Goal: Task Accomplishment & Management: Use online tool/utility

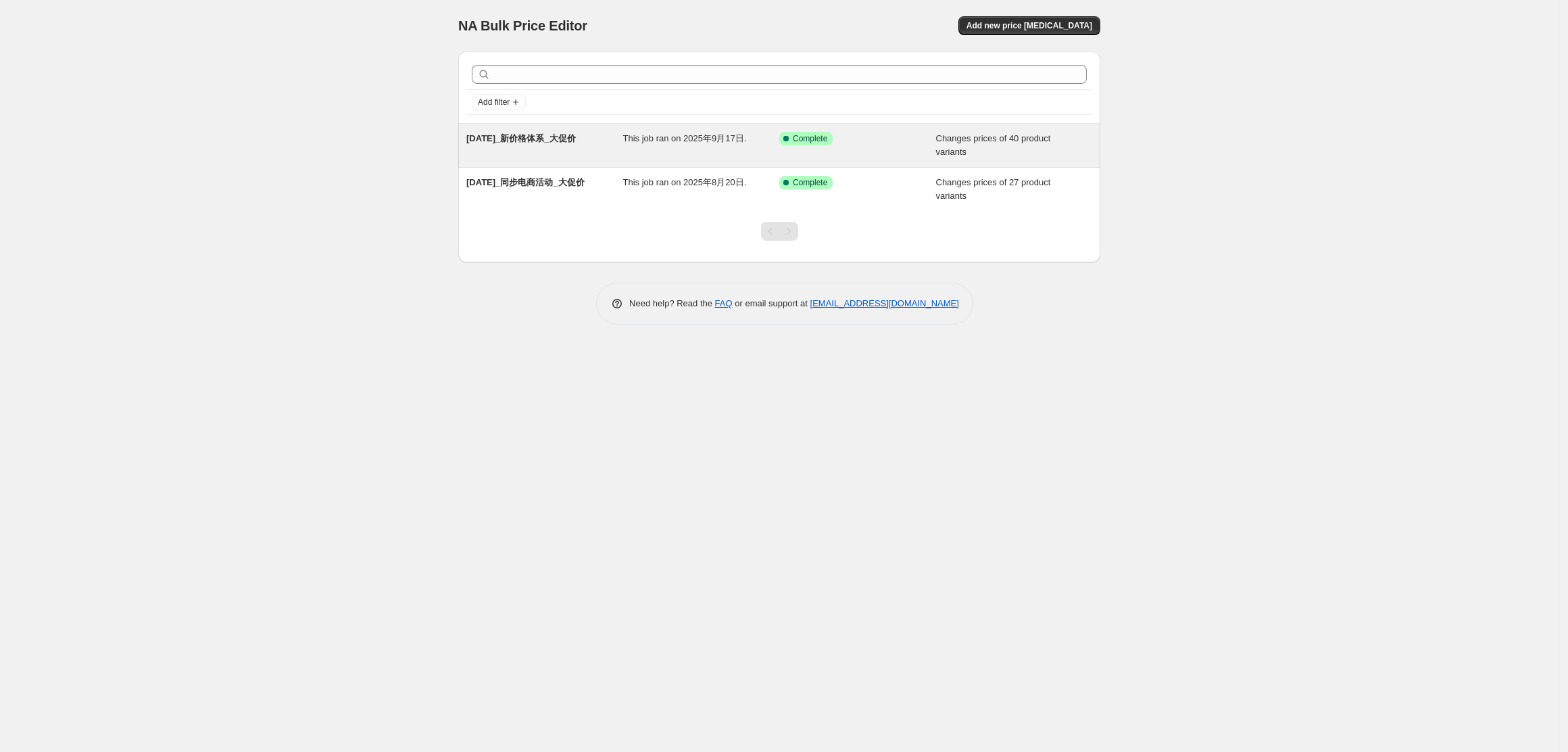
click at [660, 141] on span "This job ran on 2025年9月17日." at bounding box center [685, 138] width 124 height 10
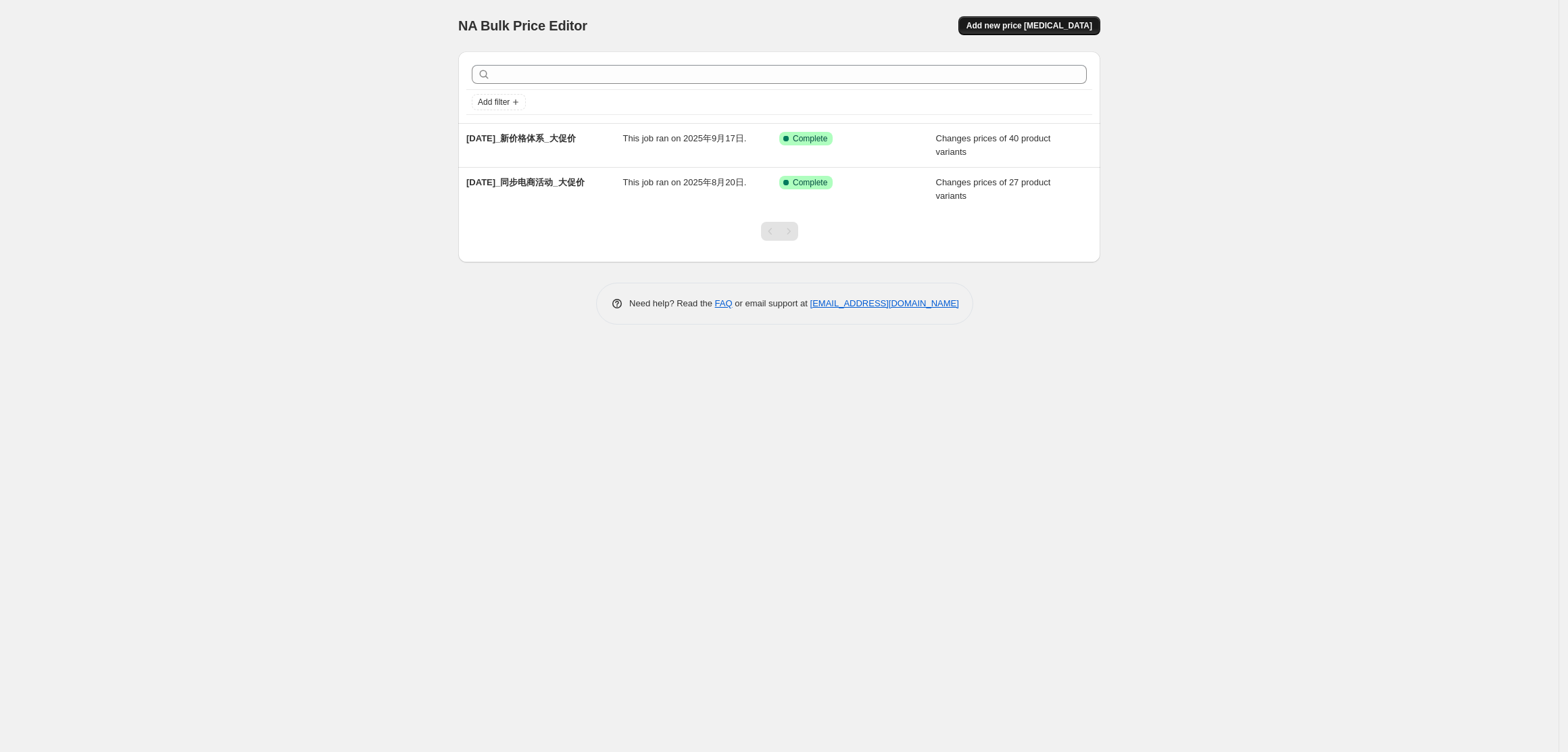
click at [1061, 24] on span "Add new price [MEDICAL_DATA]" at bounding box center [1030, 25] width 126 height 11
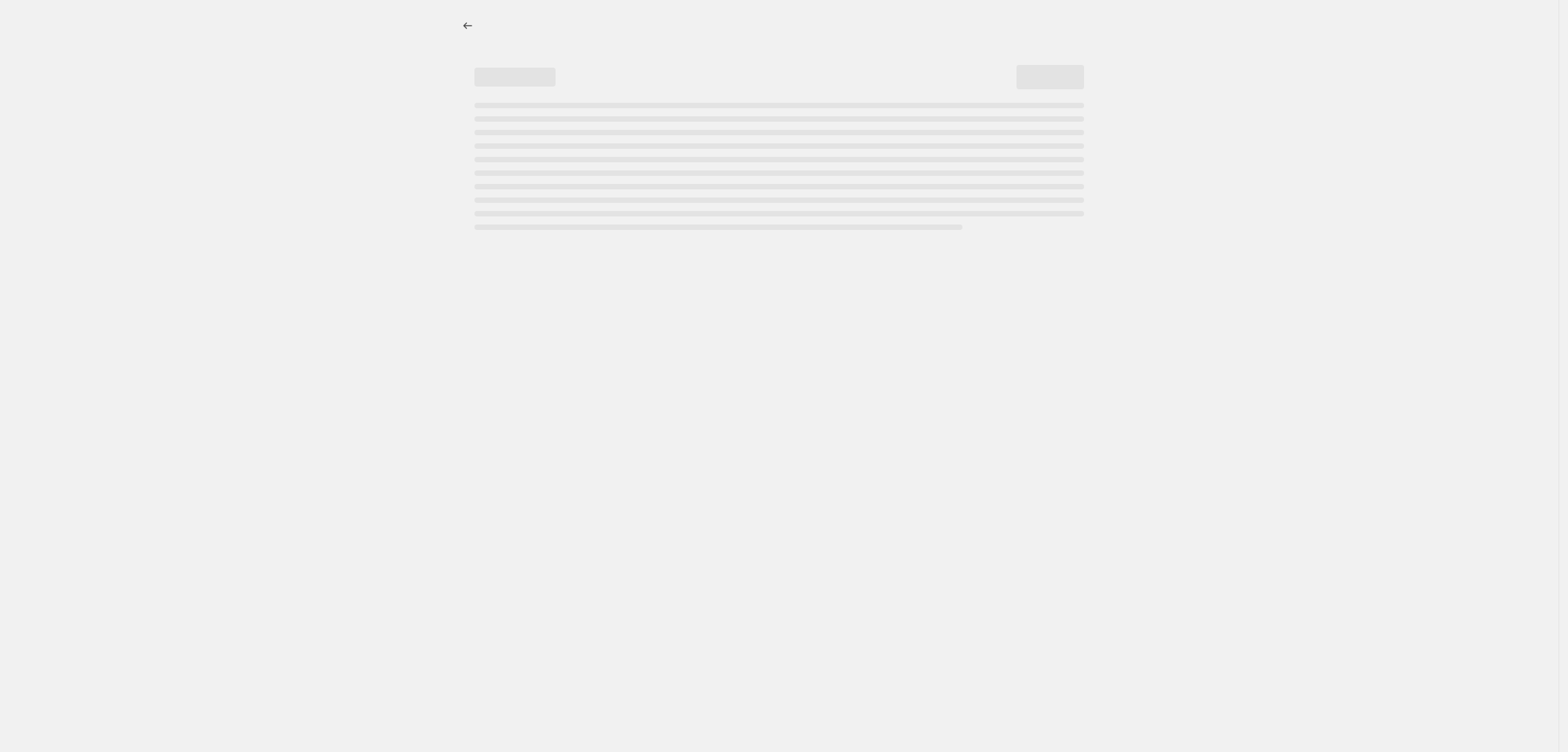
select select "percentage"
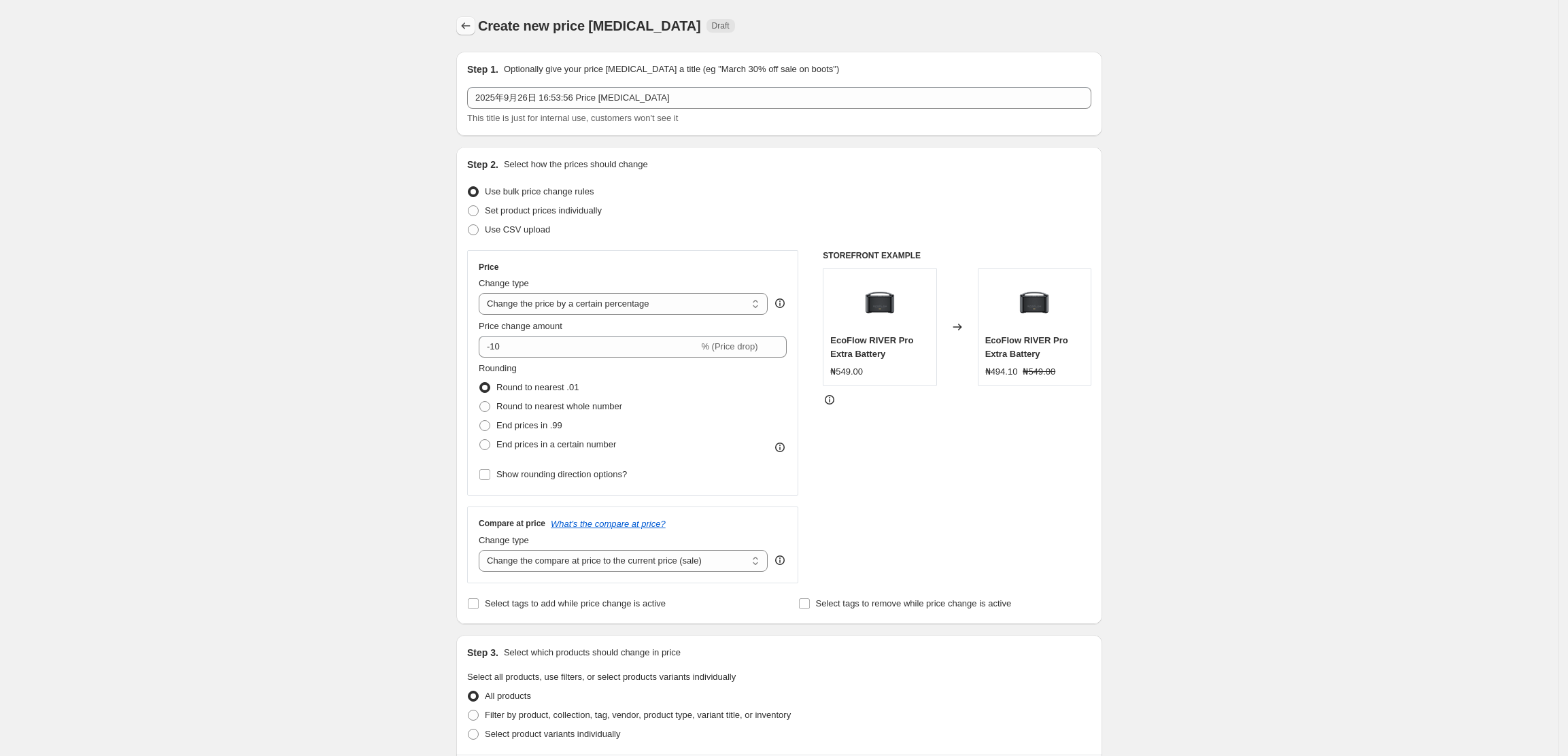
click at [468, 23] on icon "Price change jobs" at bounding box center [465, 26] width 14 height 14
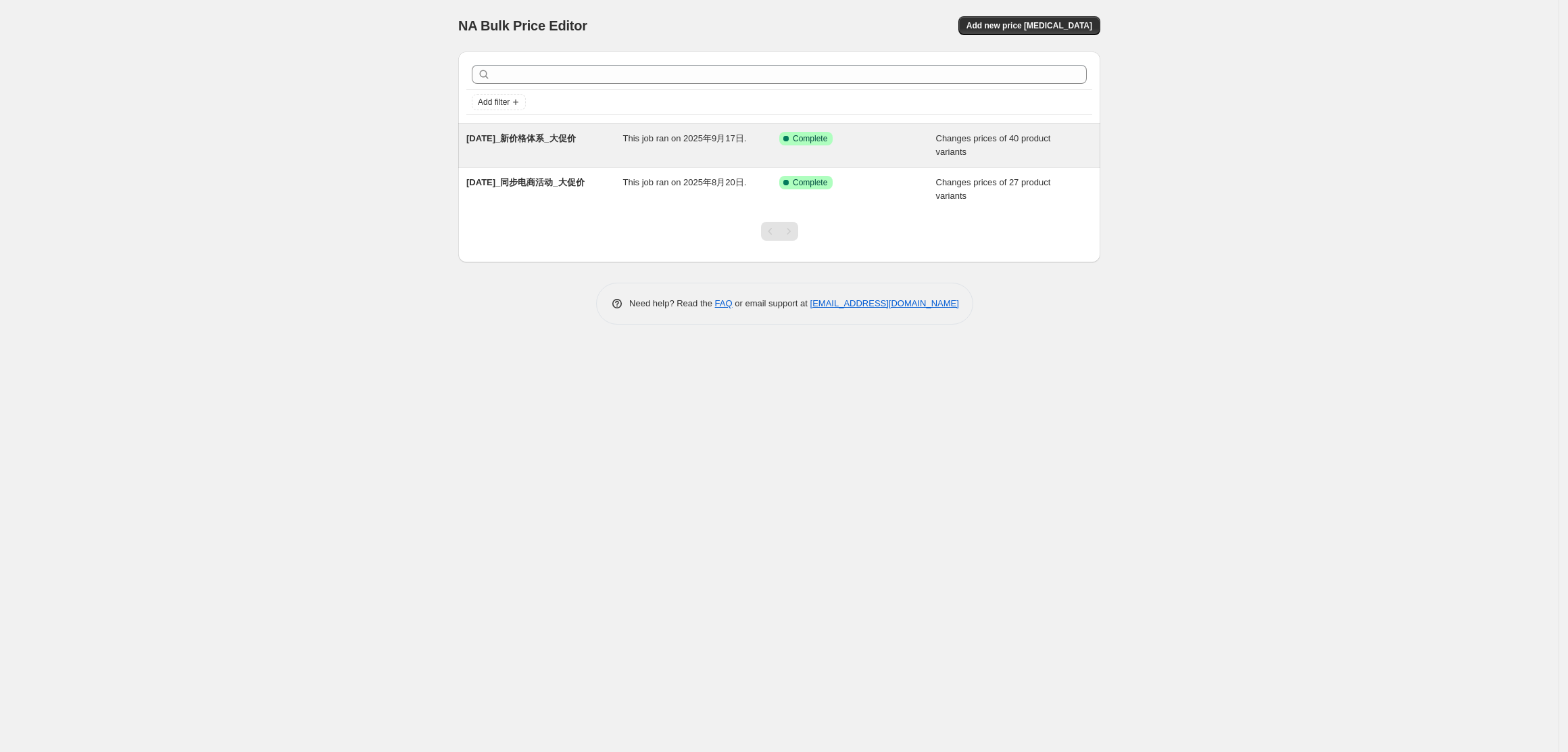
click at [712, 142] on span "This job ran on 2025年9月17日." at bounding box center [685, 138] width 124 height 10
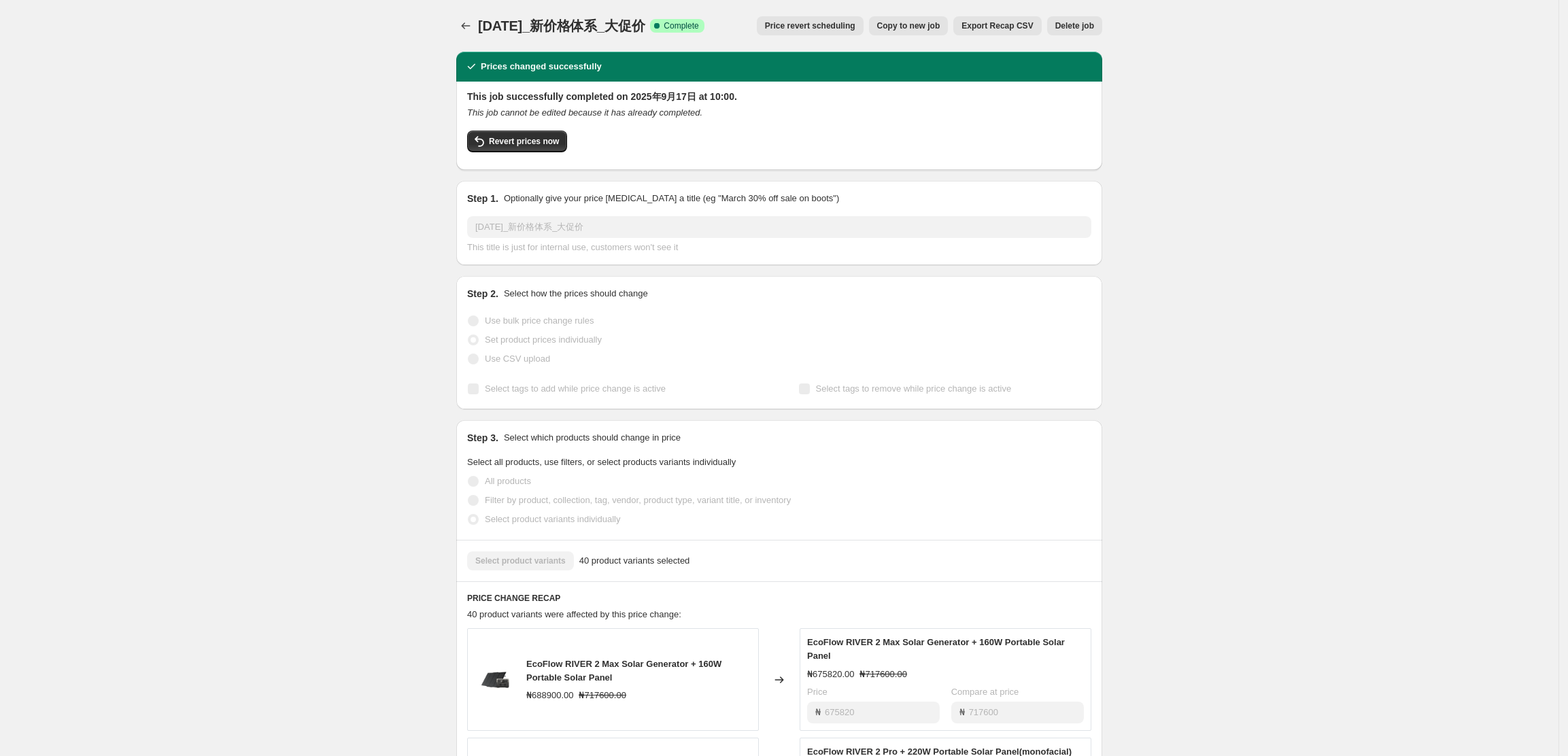
click at [924, 19] on button "Copy to new job" at bounding box center [909, 26] width 80 height 19
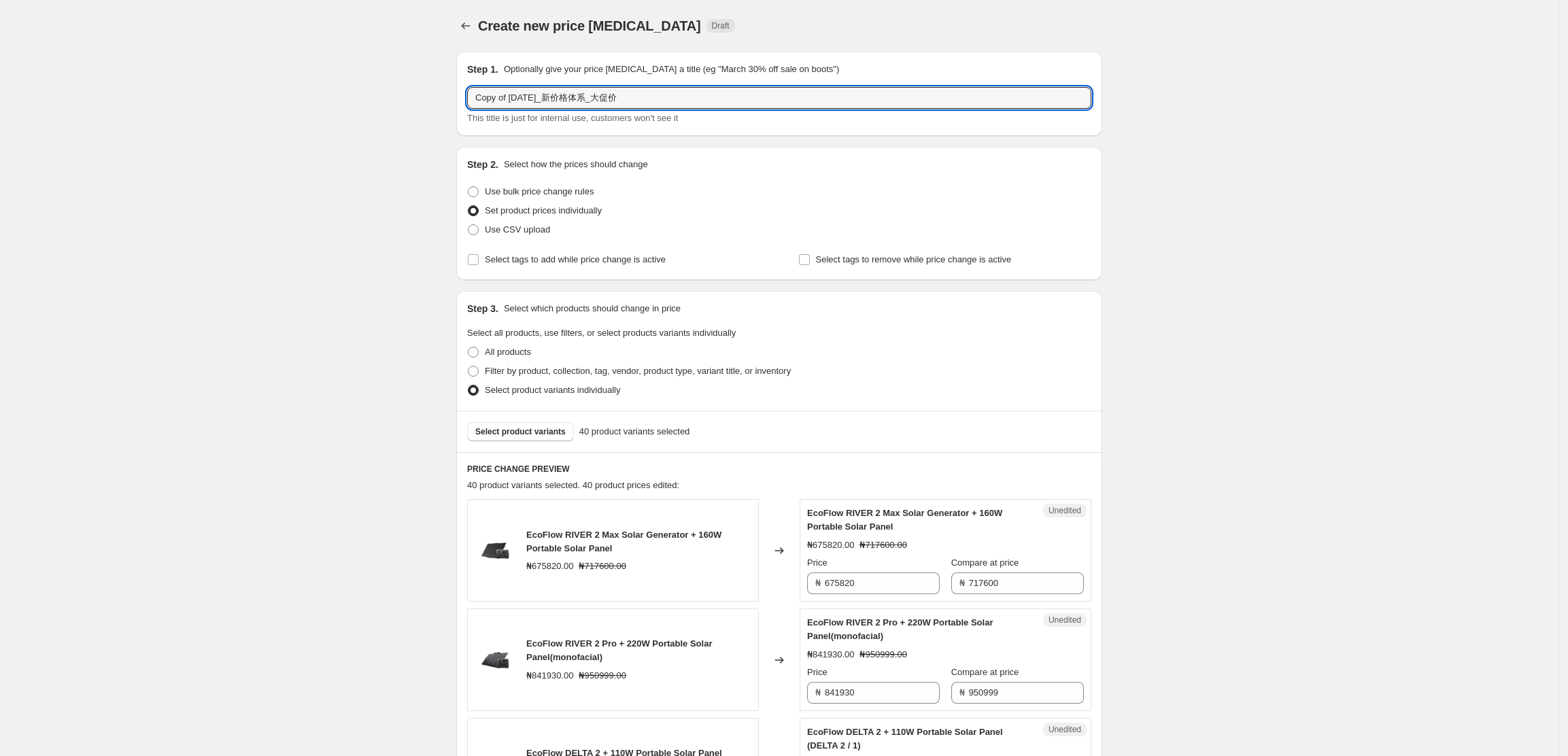
drag, startPoint x: 514, startPoint y: 98, endPoint x: 465, endPoint y: 109, distance: 50.2
click at [515, 98] on input "[DATE]_新价格体系_大促价" at bounding box center [779, 97] width 624 height 21
click at [512, 98] on input "[DATE]_新价格体系_大促价" at bounding box center [779, 97] width 624 height 21
click at [515, 99] on input "[DATE]_新价格体系_大促价" at bounding box center [779, 97] width 624 height 21
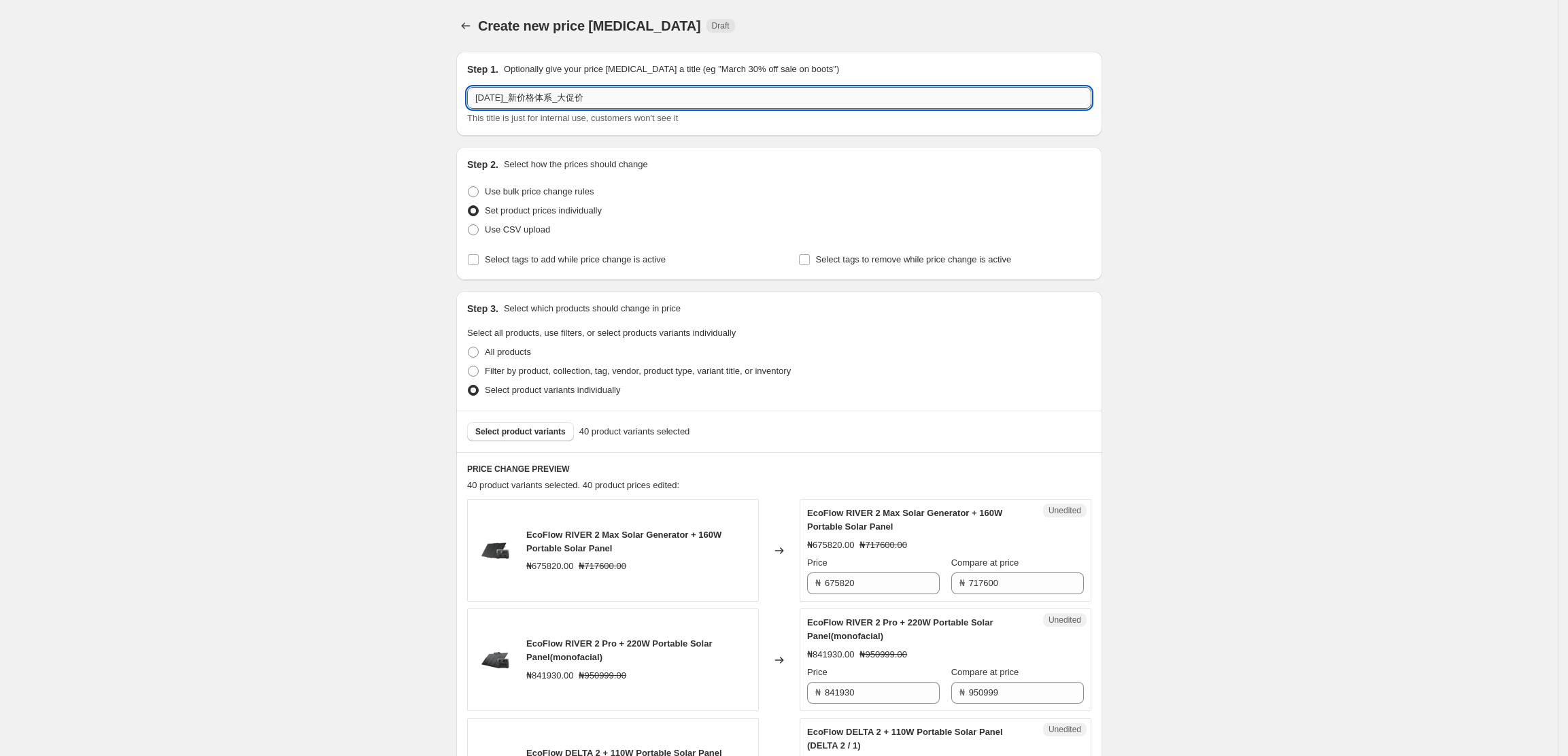
click at [610, 98] on input "[DATE]_新价格体系_大促价" at bounding box center [779, 97] width 624 height 21
type input "[DATE]_新价格体系_日常价"
click at [826, 73] on div "Step 1. Optionally give your price [MEDICAL_DATA] a title (eg "March 30% off sa…" at bounding box center [779, 69] width 624 height 14
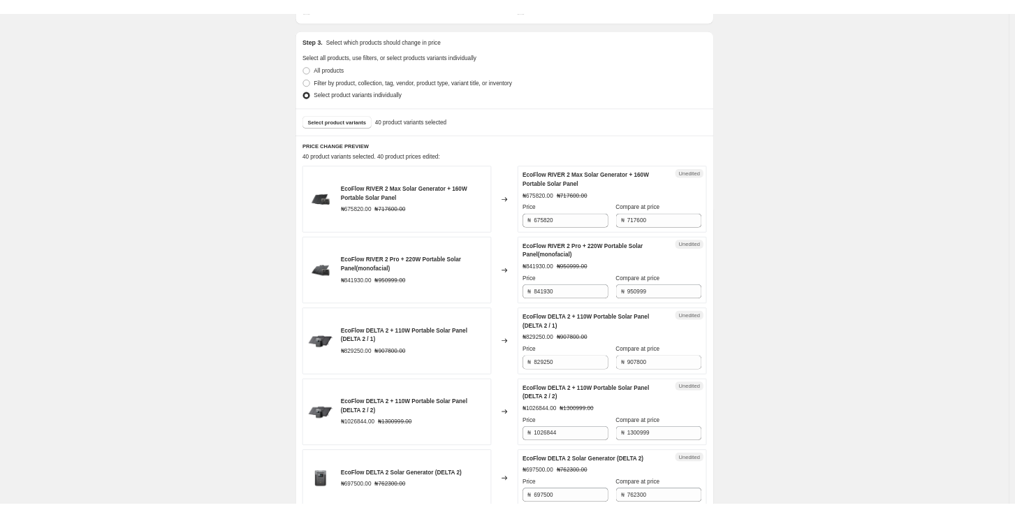
scroll to position [279, 0]
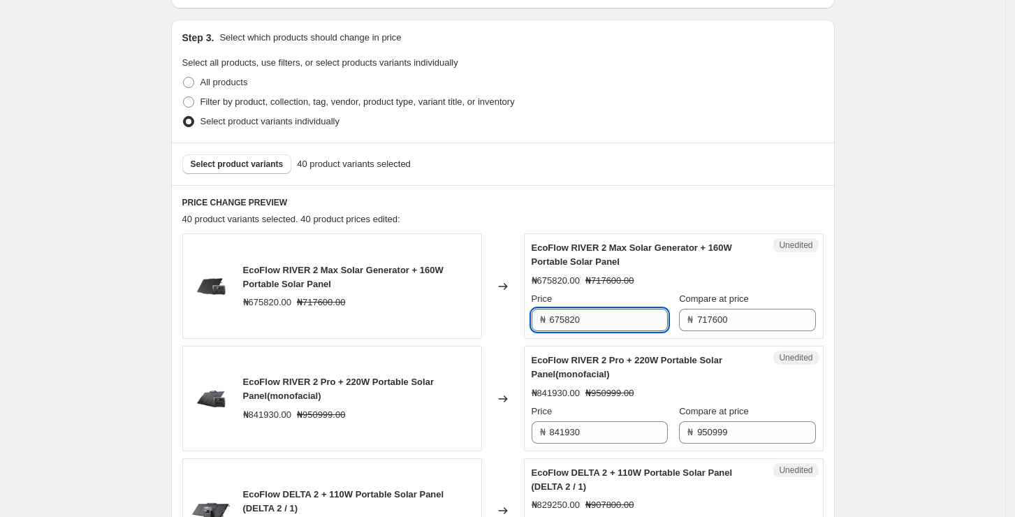
click at [599, 316] on input "675820" at bounding box center [609, 320] width 118 height 22
paste input "703975"
type input "703975"
click at [689, 393] on div "₦841930.00 ₦950999.00" at bounding box center [674, 393] width 284 height 14
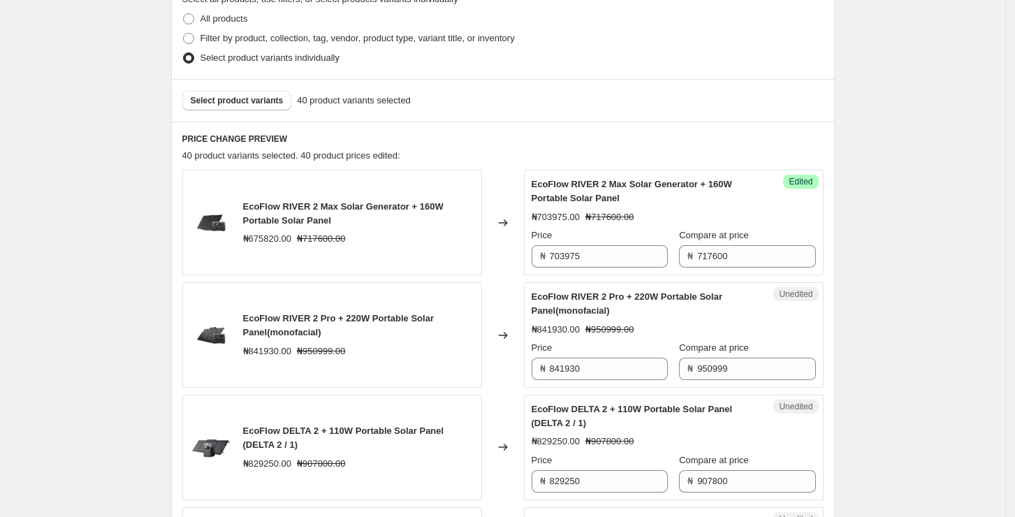
scroll to position [372, 0]
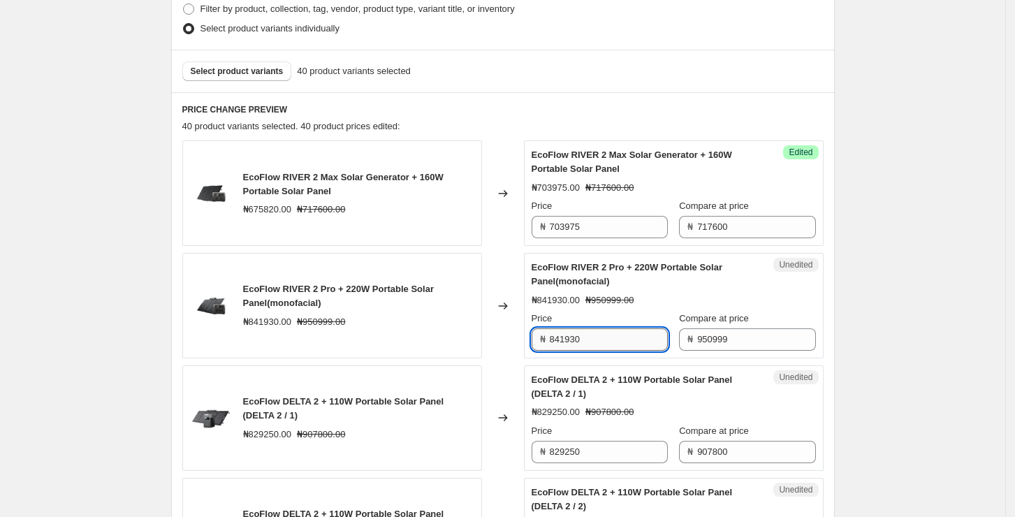
click at [624, 343] on input "841930" at bounding box center [609, 339] width 118 height 22
paste input "916226"
type input "916226"
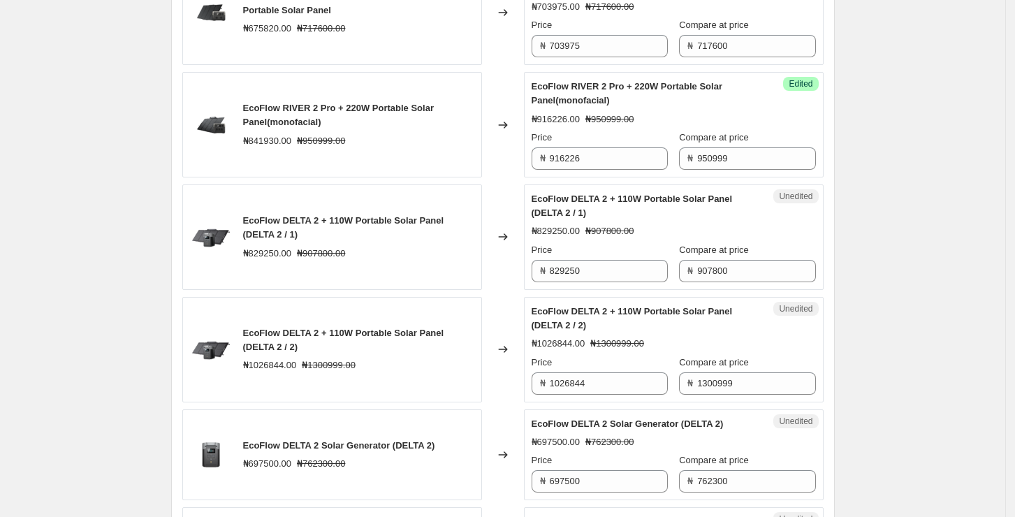
scroll to position [559, 0]
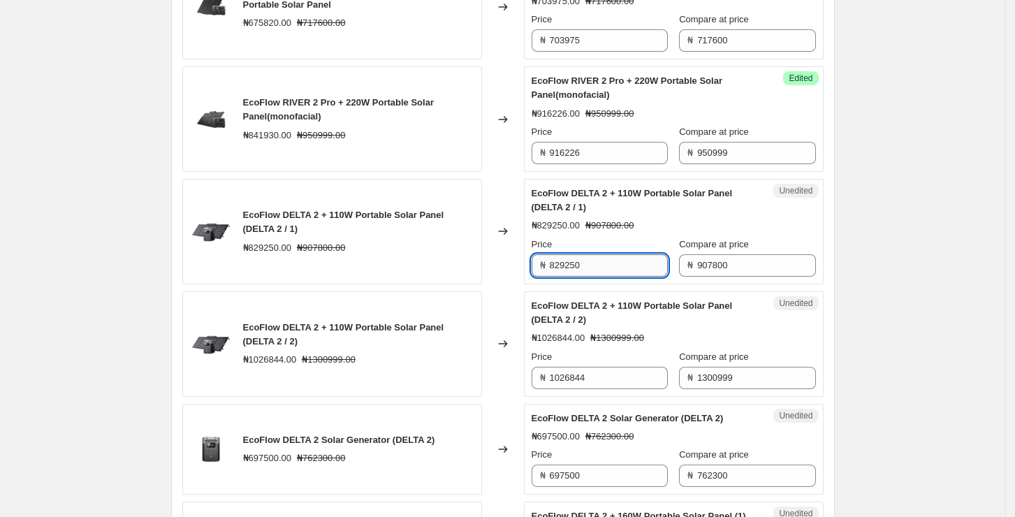
click at [616, 263] on input "829250" at bounding box center [609, 265] width 118 height 22
paste input "5870"
type input "858700"
click at [633, 305] on span "EcoFlow DELTA 2 + 110W Portable Solar Panel (DELTA 2 / 2)" at bounding box center [632, 312] width 201 height 24
click at [624, 262] on input "858700" at bounding box center [609, 265] width 118 height 22
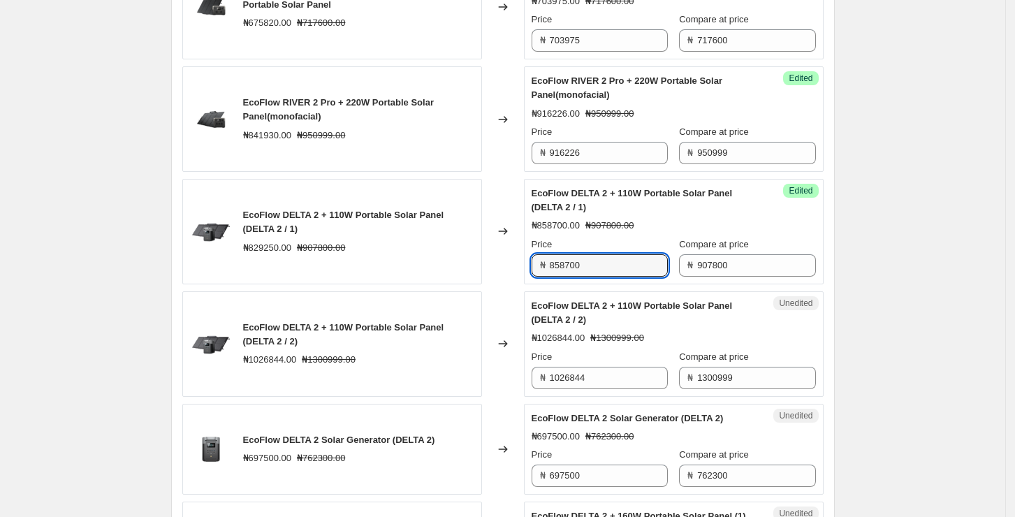
click at [622, 323] on div "EcoFlow DELTA 2 + 110W Portable Solar Panel (DELTA 2 / 2)" at bounding box center [646, 313] width 228 height 28
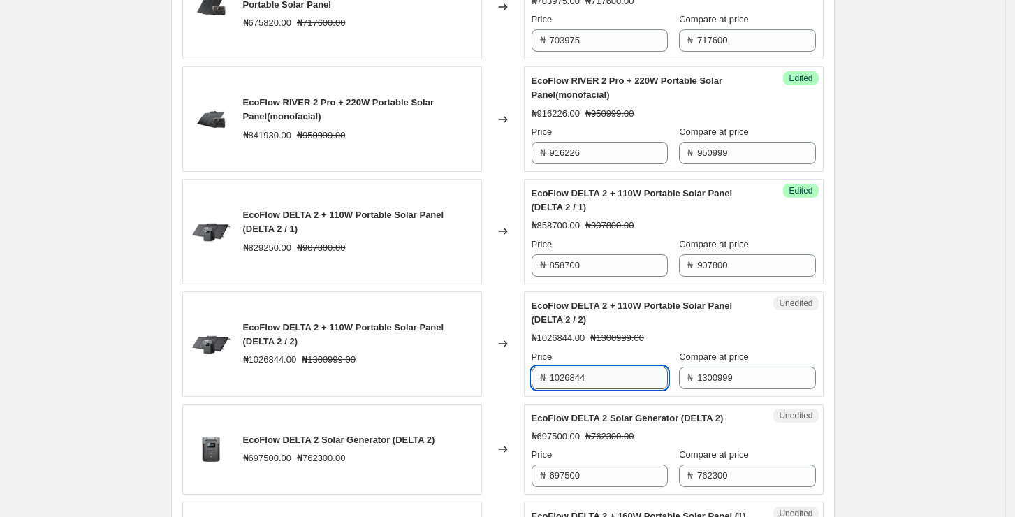
click at [611, 380] on input "1026844" at bounding box center [609, 378] width 118 height 22
paste input "115657"
type input "1115657"
click at [657, 350] on div "Price" at bounding box center [600, 357] width 136 height 14
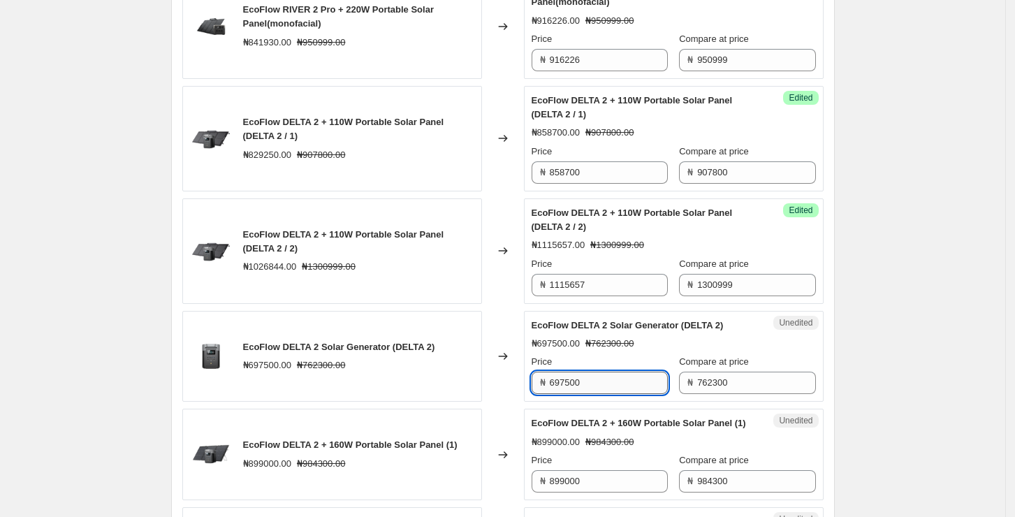
click at [600, 380] on input "697500" at bounding box center [609, 383] width 118 height 22
paste input "747826"
type input "747826"
click at [620, 420] on span "EcoFlow DELTA 2 + 160W Portable Solar Panel (1)" at bounding box center [639, 423] width 214 height 10
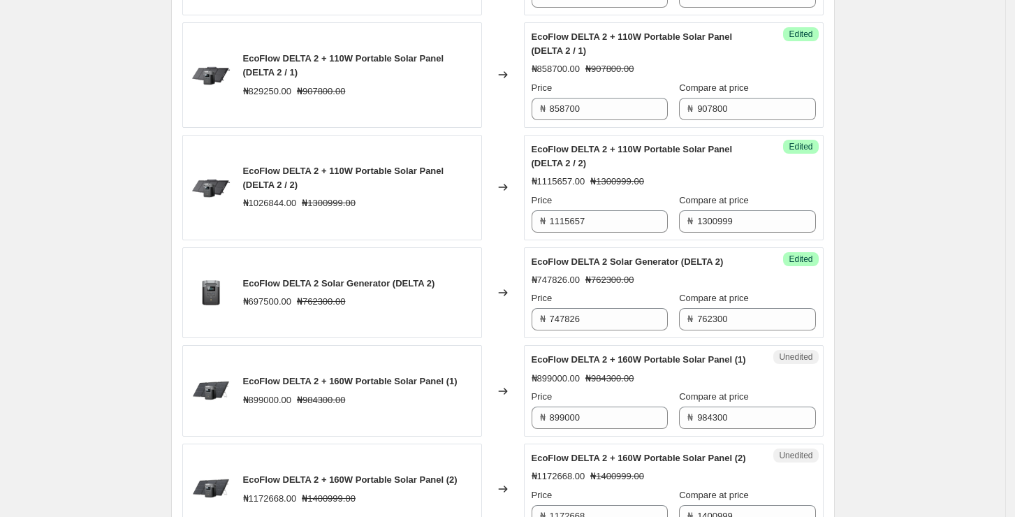
scroll to position [745, 0]
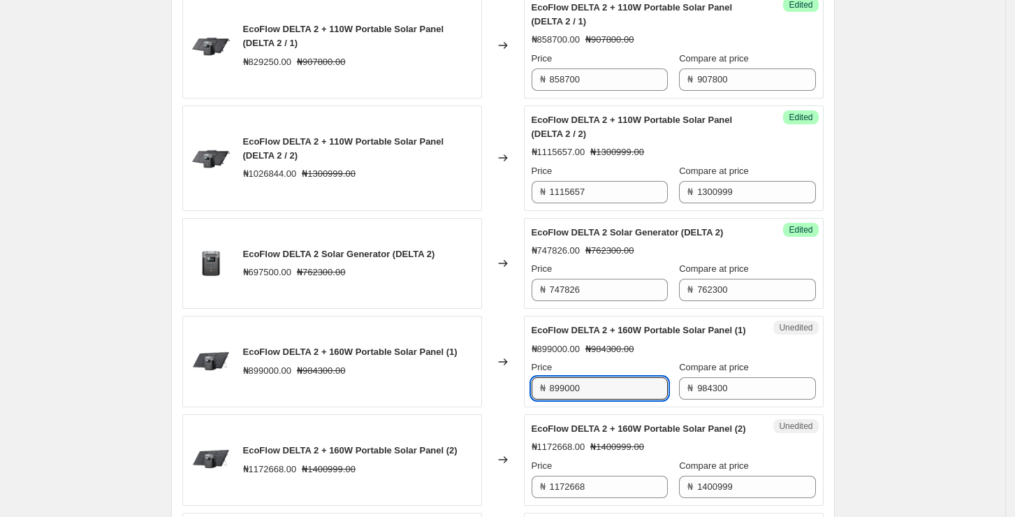
drag, startPoint x: 606, startPoint y: 404, endPoint x: 534, endPoint y: 405, distance: 71.9
click at [529, 405] on div "Unedited EcoFlow DELTA 2 + 160W Portable Solar Panel (1) ₦899000.00 ₦984300.00 …" at bounding box center [674, 362] width 300 height 92
paste input "945500"
type input "945500"
click at [648, 350] on div "EcoFlow DELTA 2 + 160W Portable Solar Panel (1) ₦899000.00 ₦984300.00 Price ₦ 9…" at bounding box center [674, 361] width 284 height 76
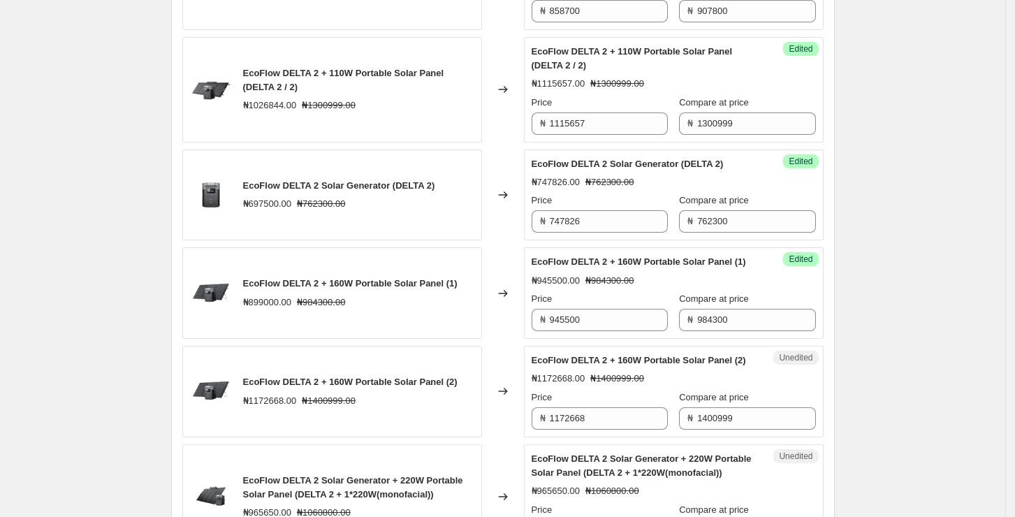
scroll to position [838, 0]
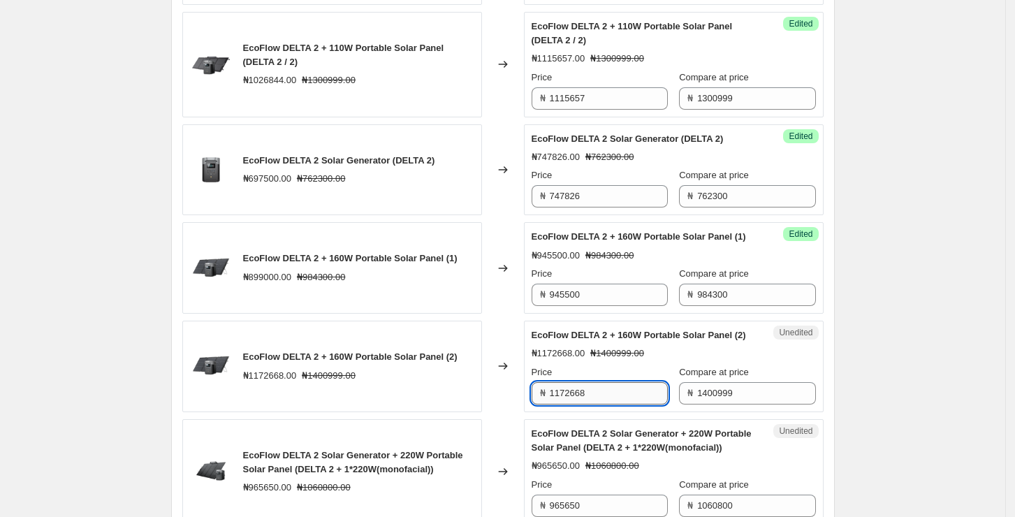
click at [617, 404] on input "1172668" at bounding box center [609, 393] width 118 height 22
click at [619, 404] on input "1172668" at bounding box center [609, 393] width 118 height 22
paste input "273633"
type input "1273633"
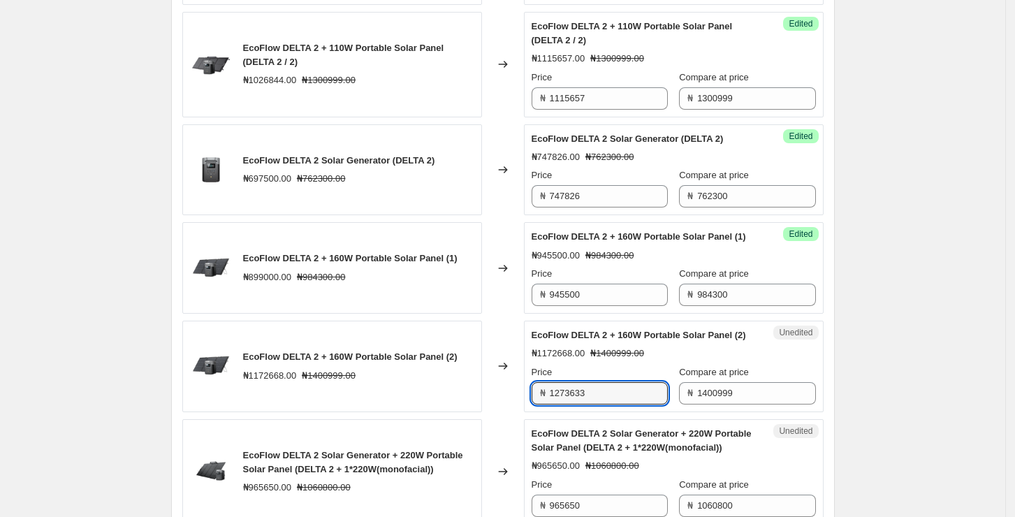
click at [767, 369] on div "EcoFlow DELTA 2 + 160W Portable Solar Panel (2) ₦1172668.00 ₦1400999.00 Price ₦…" at bounding box center [674, 366] width 284 height 76
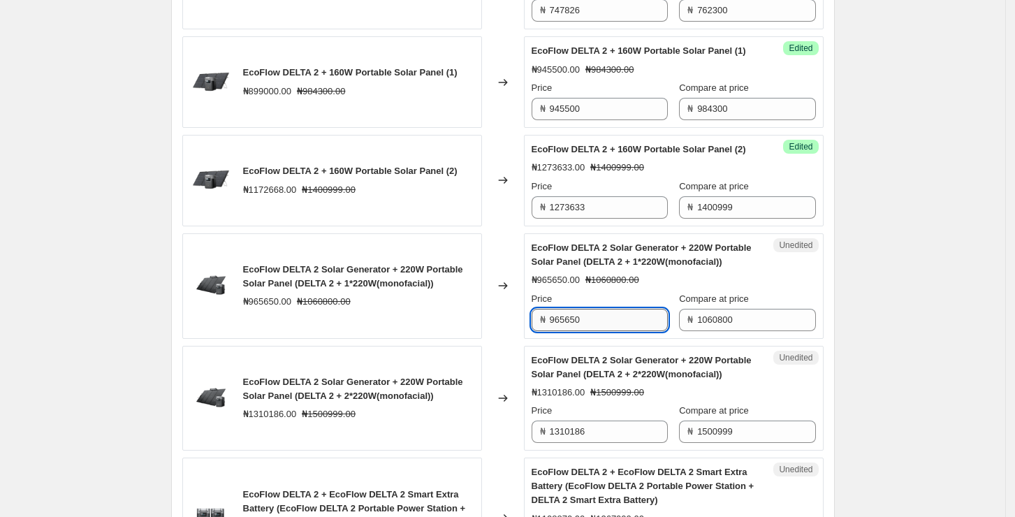
click at [619, 331] on input "965650" at bounding box center [609, 320] width 118 height 22
paste input "100750"
type input "1007500"
click at [641, 306] on div "Price" at bounding box center [600, 299] width 136 height 14
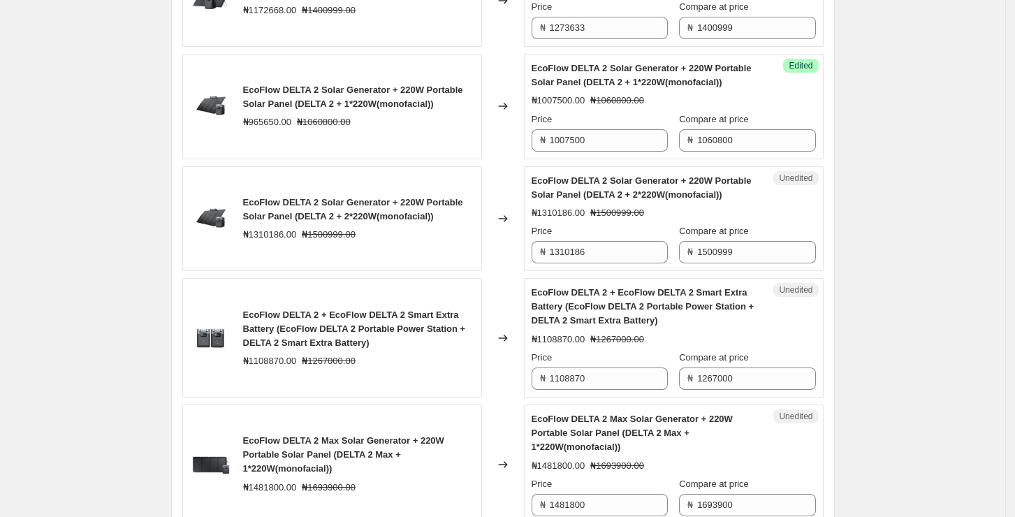
scroll to position [1210, 0]
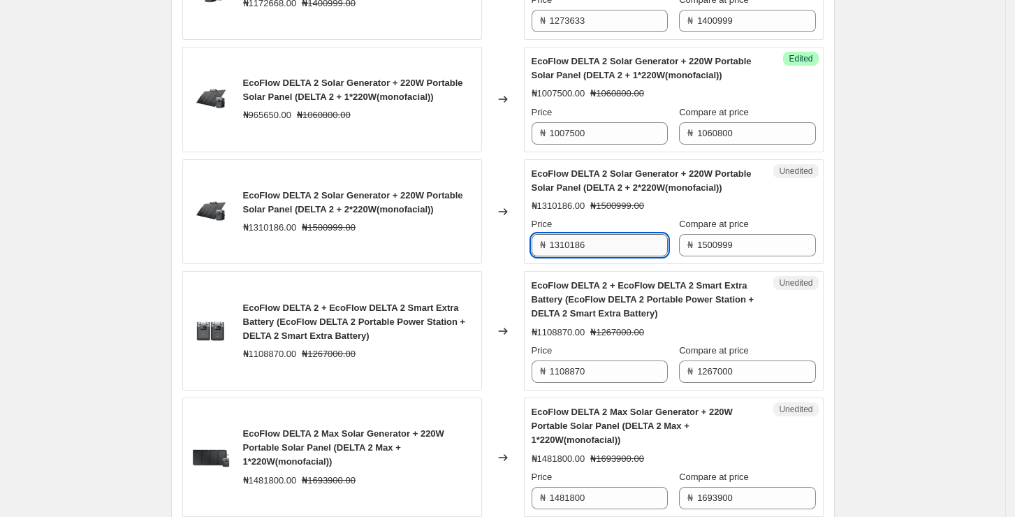
click at [616, 256] on input "1310186" at bounding box center [609, 245] width 118 height 22
paste input "413920"
type input "1413920"
click at [648, 231] on div "Price" at bounding box center [600, 224] width 136 height 14
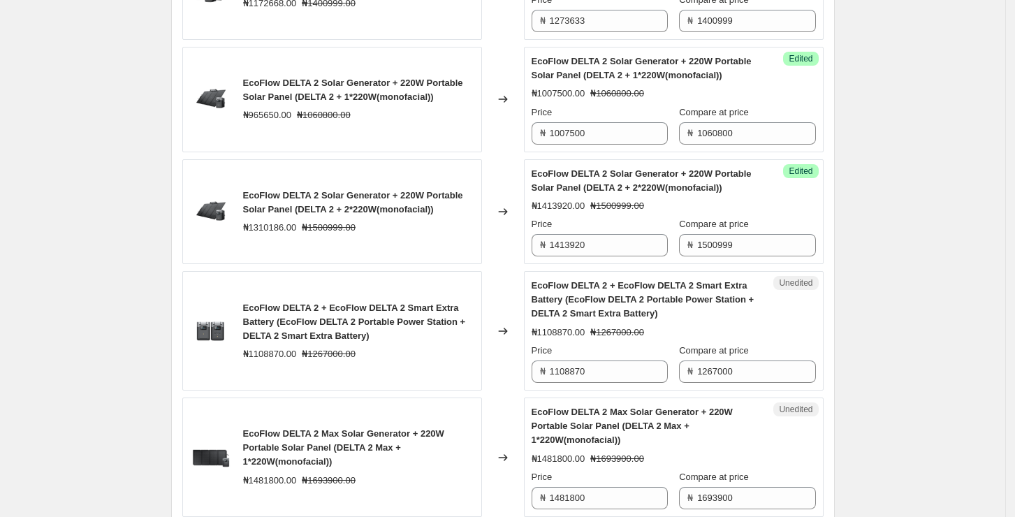
scroll to position [1303, 0]
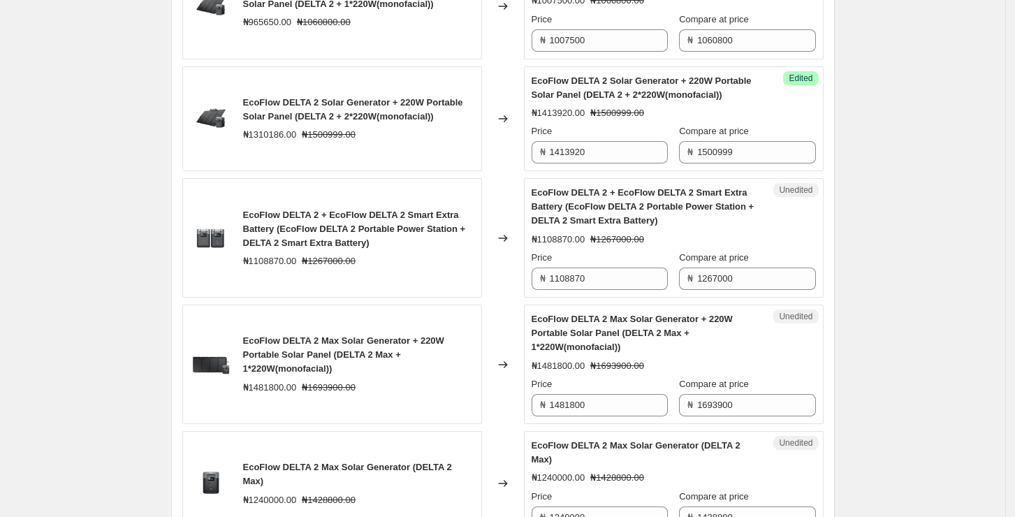
click at [585, 247] on div "₦1108870.00" at bounding box center [559, 240] width 54 height 14
drag, startPoint x: 339, startPoint y: 237, endPoint x: 409, endPoint y: 257, distance: 72.5
click at [404, 248] on span "EcoFlow DELTA 2 + EcoFlow DELTA 2 Smart Extra Battery (EcoFlow DELTA 2 Portable…" at bounding box center [354, 229] width 223 height 38
click at [251, 268] on div "₦1108870.00" at bounding box center [270, 261] width 54 height 14
click at [597, 290] on input "1108870" at bounding box center [609, 279] width 118 height 22
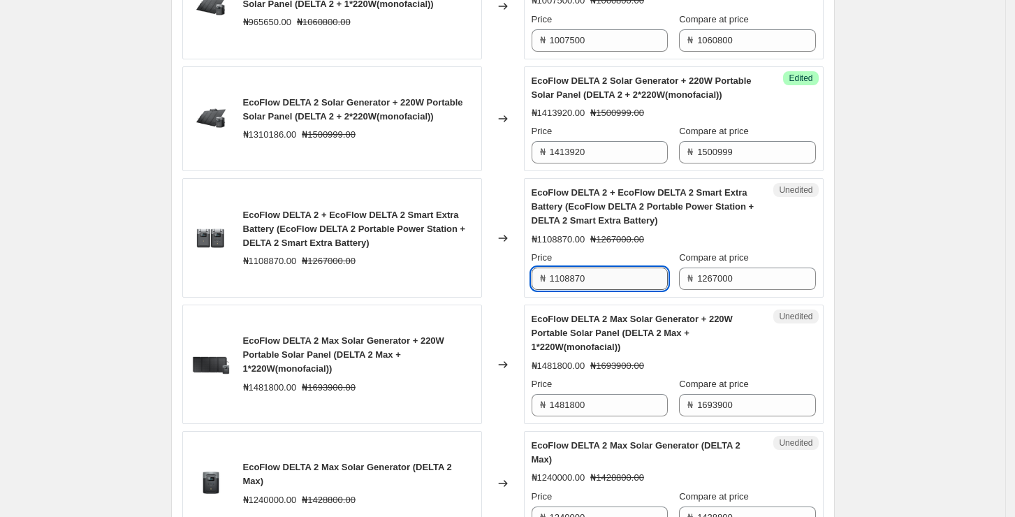
click at [597, 290] on input "1108870" at bounding box center [609, 279] width 118 height 22
paste input "88569"
type input "1188569"
click at [659, 265] on div "Price" at bounding box center [600, 258] width 136 height 14
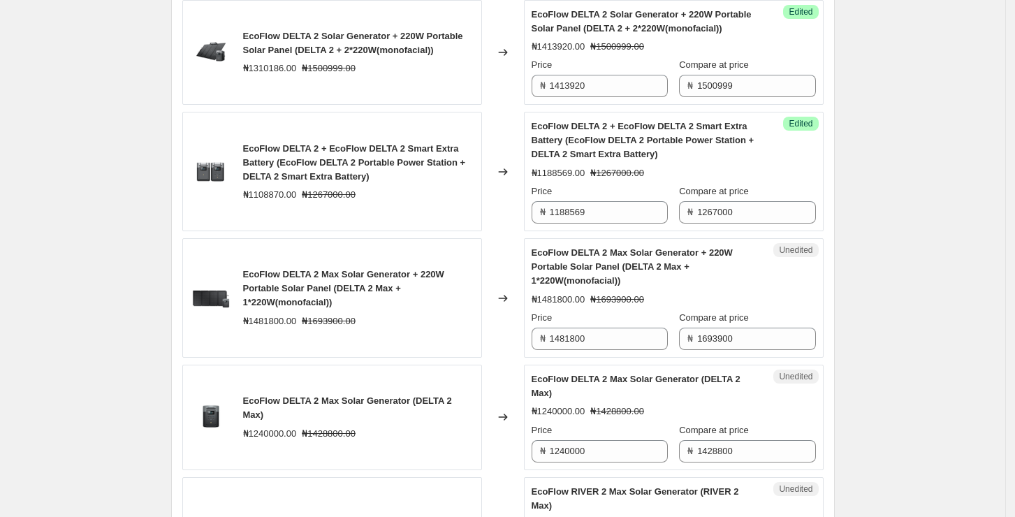
scroll to position [1397, 0]
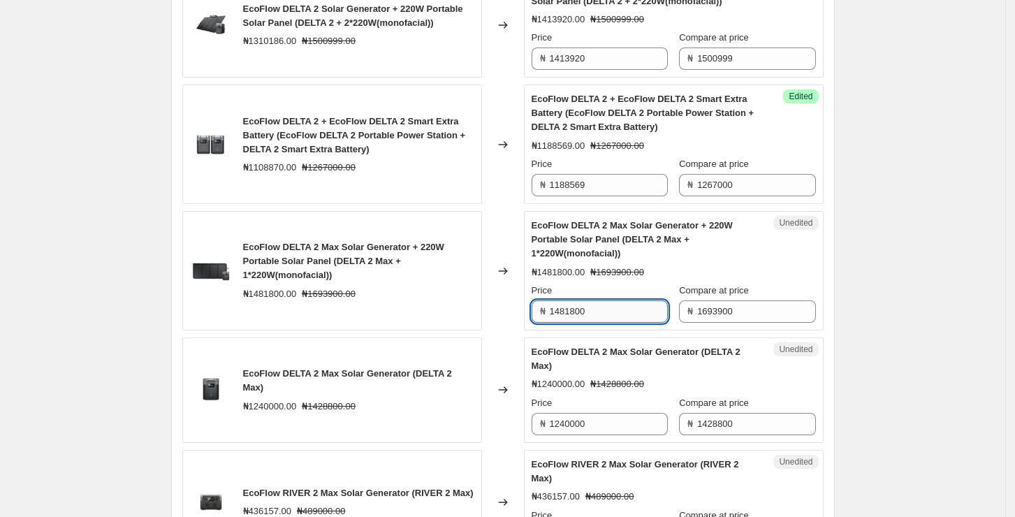
click at [621, 323] on input "1481800" at bounding box center [609, 311] width 118 height 22
paste input "5345"
type input "1534500"
click at [712, 279] on div "₦1481800.00 ₦1693900.00" at bounding box center [674, 272] width 284 height 14
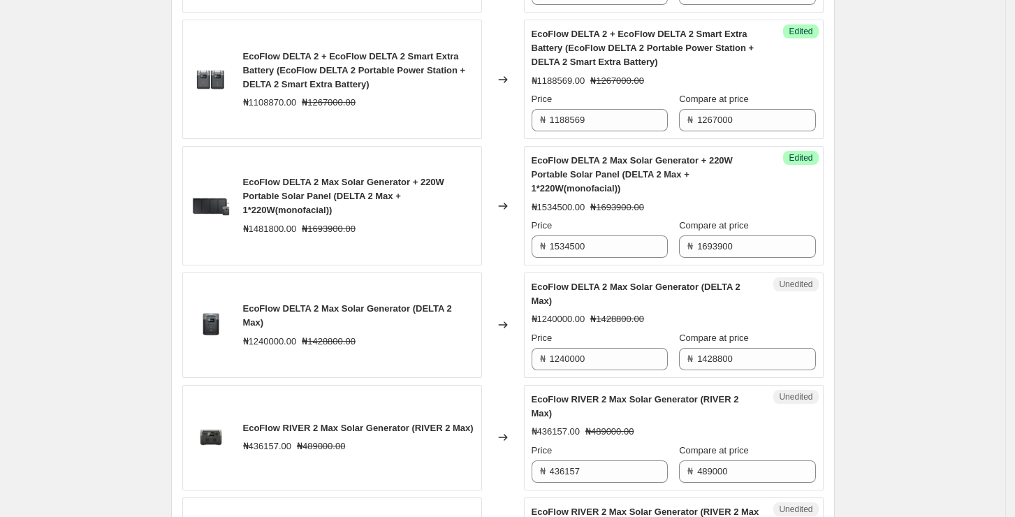
scroll to position [1490, 0]
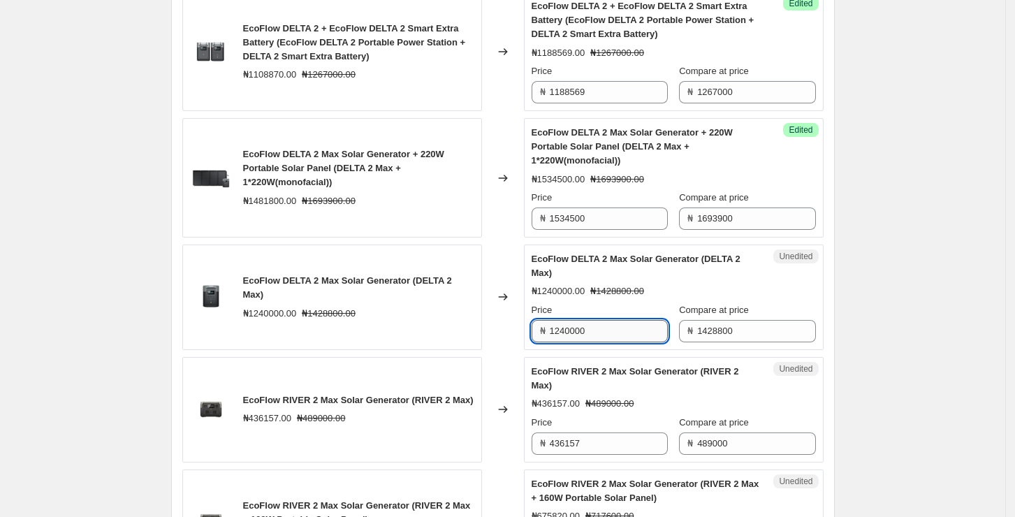
click at [612, 342] on input "1240000" at bounding box center [609, 331] width 118 height 22
paste input "3175"
type input "1317500"
click at [783, 317] on div "Compare at price" at bounding box center [747, 310] width 136 height 14
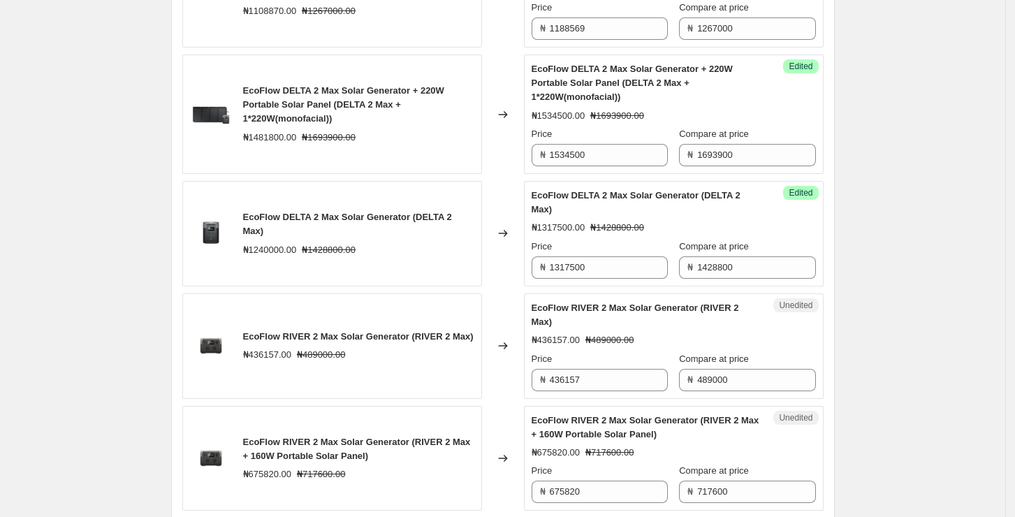
scroll to position [1583, 0]
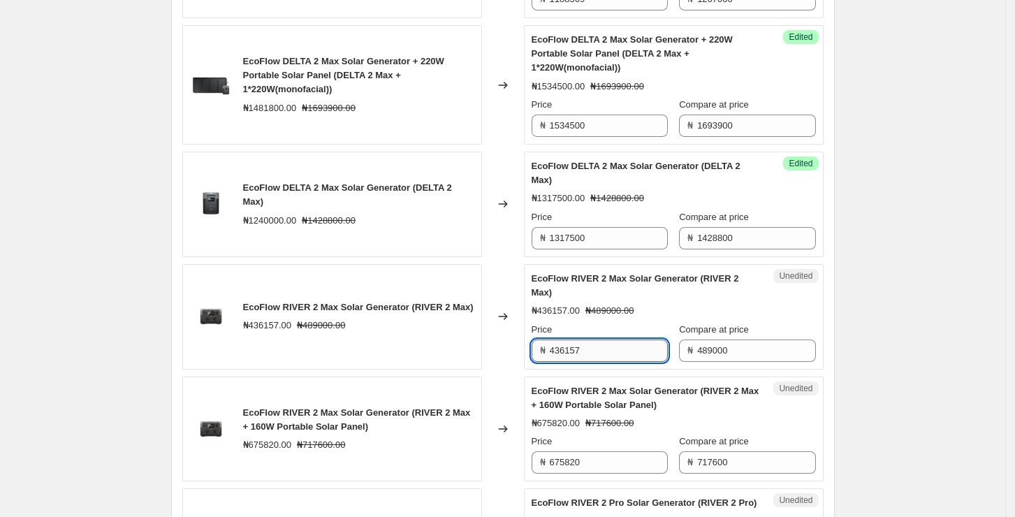
click at [617, 362] on input "436157" at bounding box center [609, 350] width 118 height 22
paste input "79715"
type input "479715"
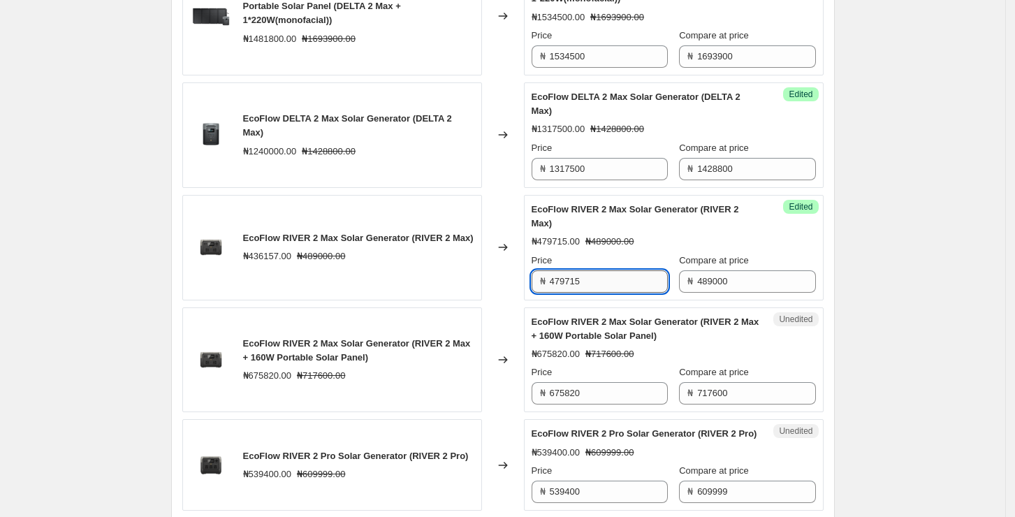
scroll to position [1676, 0]
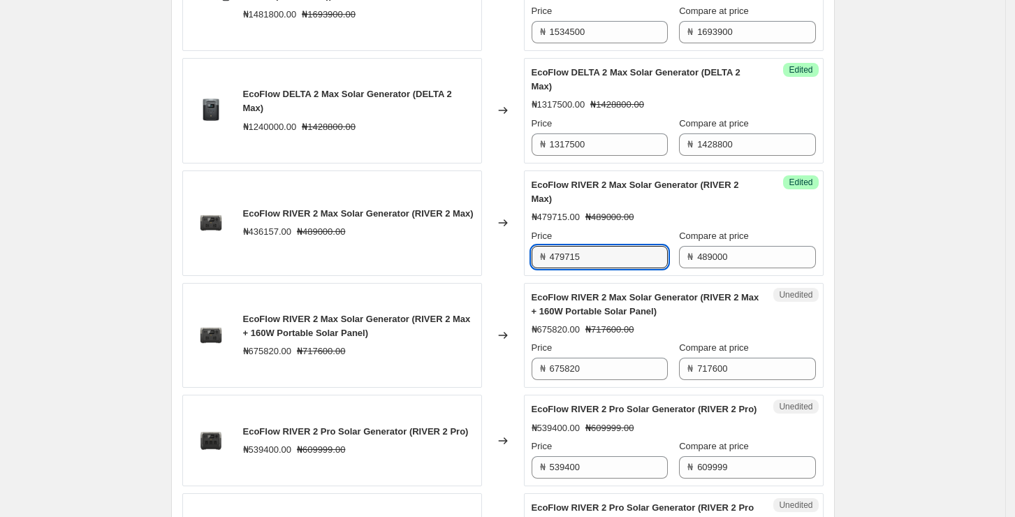
click at [696, 224] on div "₦479715.00 ₦489000.00" at bounding box center [674, 217] width 284 height 14
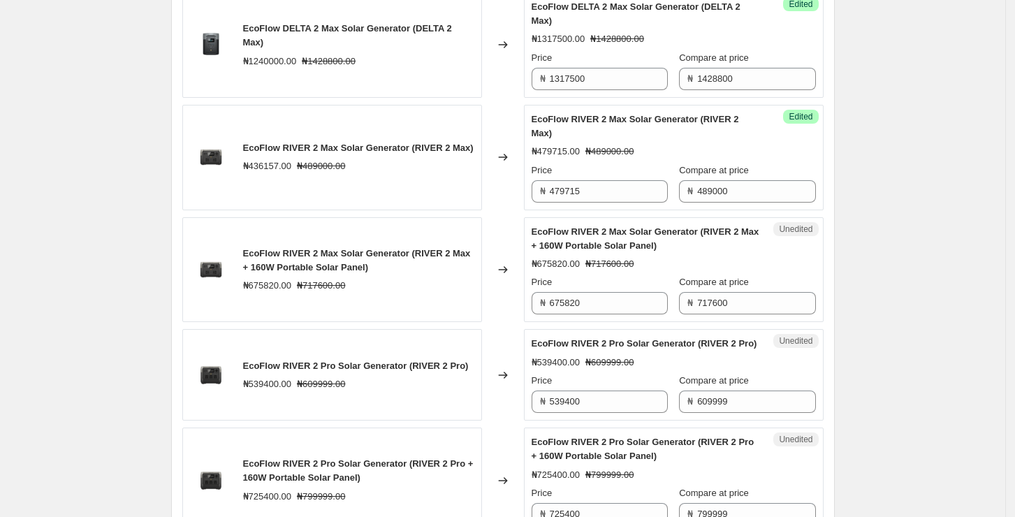
scroll to position [1769, 0]
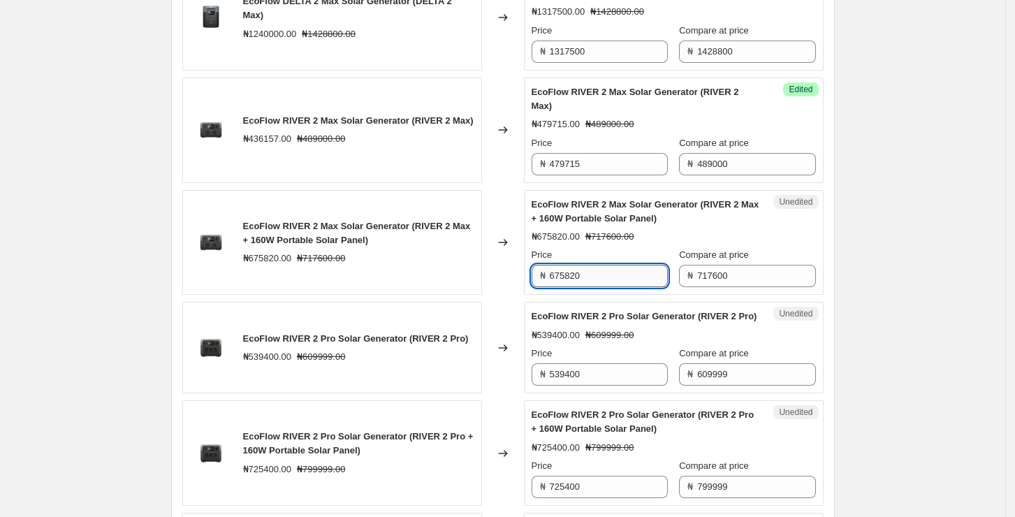
click at [624, 287] on input "675820" at bounding box center [609, 276] width 118 height 22
paste input "703975"
type input "703975"
click at [648, 323] on div "EcoFlow RIVER 2 Pro Solar Generator (RIVER 2 Pro)" at bounding box center [646, 316] width 228 height 14
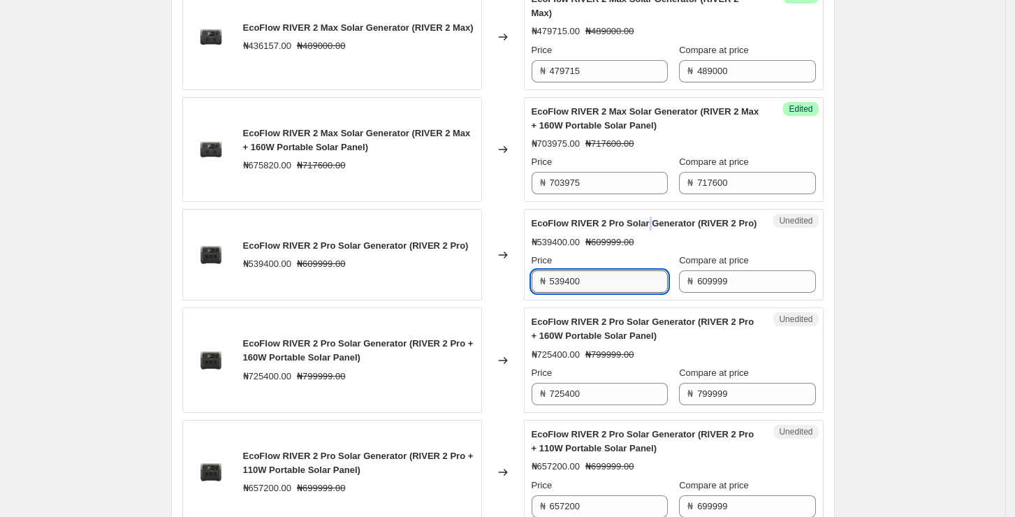
click at [585, 293] on input "539400" at bounding box center [609, 281] width 118 height 22
paste input "8745"
type input "587450"
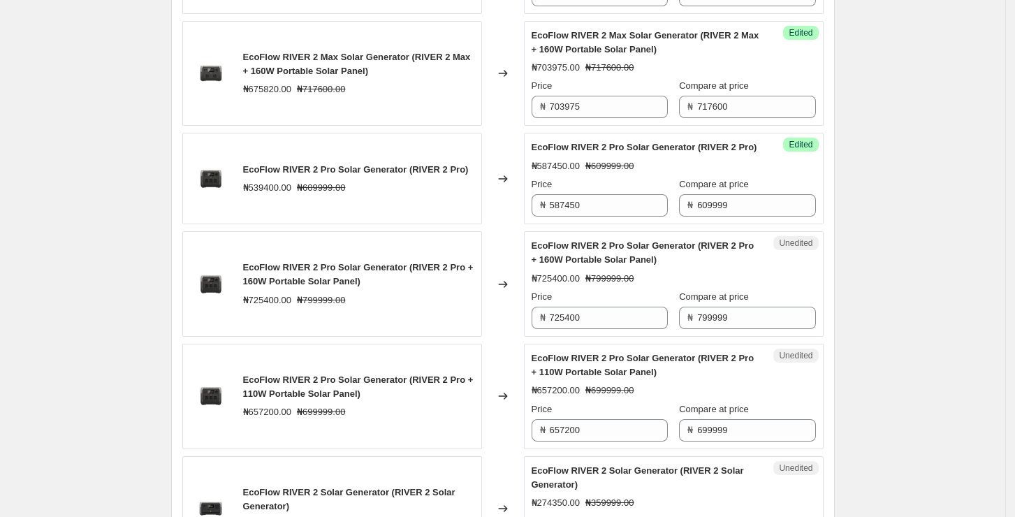
scroll to position [1956, 0]
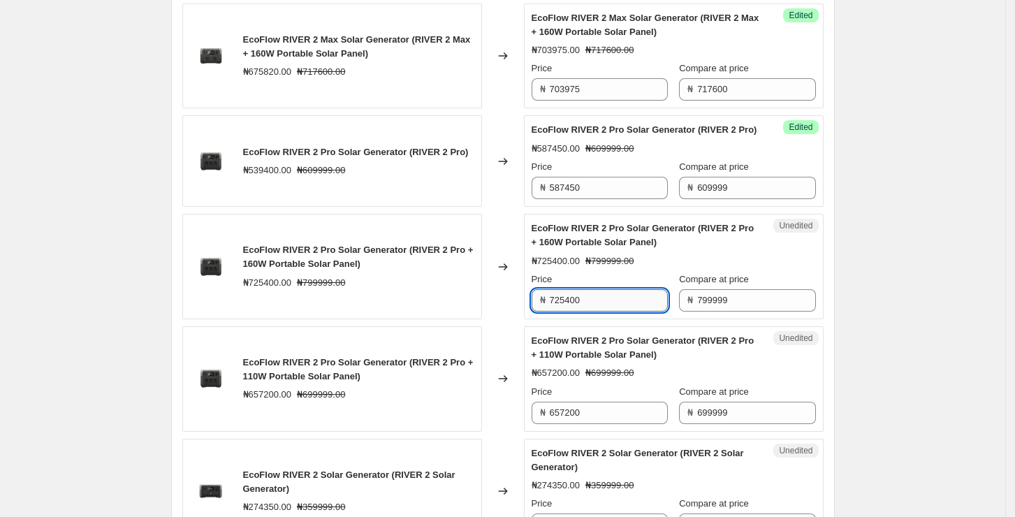
click at [624, 312] on input "725400" at bounding box center [609, 300] width 118 height 22
paste input "440"
type input "744000"
click at [651, 286] on div "Price" at bounding box center [600, 279] width 136 height 14
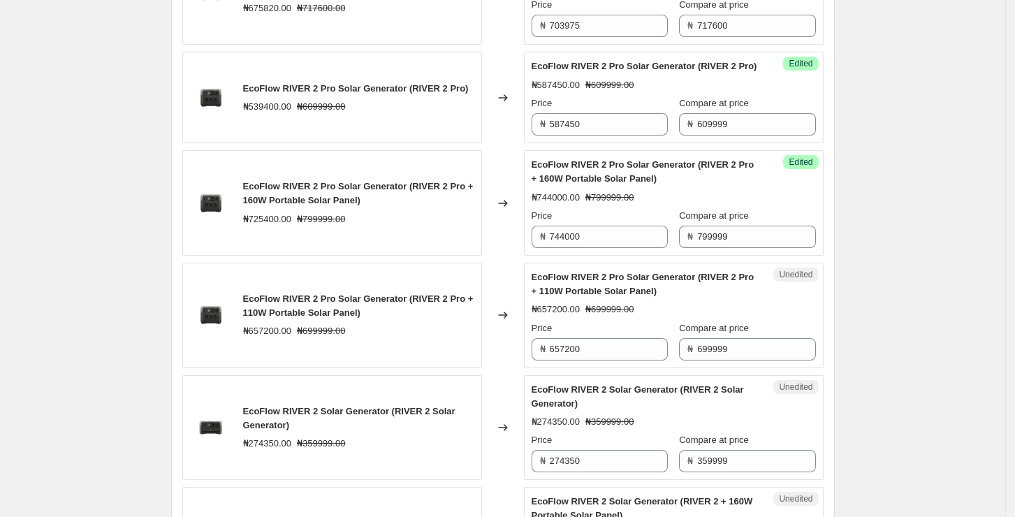
scroll to position [2049, 0]
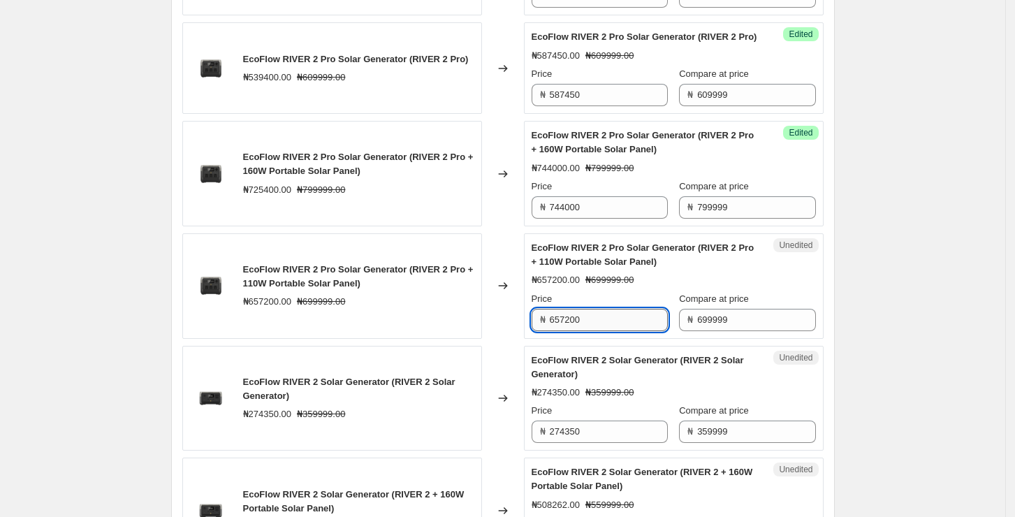
click at [601, 331] on input "657200" at bounding box center [609, 320] width 118 height 22
paste input "7735"
type input "677350"
click at [651, 287] on div "₦657200.00 ₦699999.00" at bounding box center [674, 280] width 284 height 14
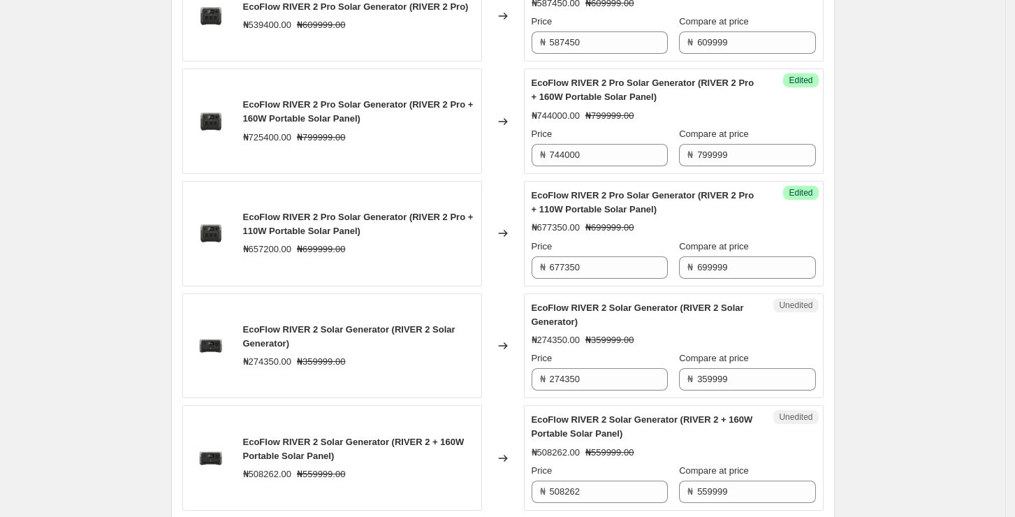
scroll to position [2142, 0]
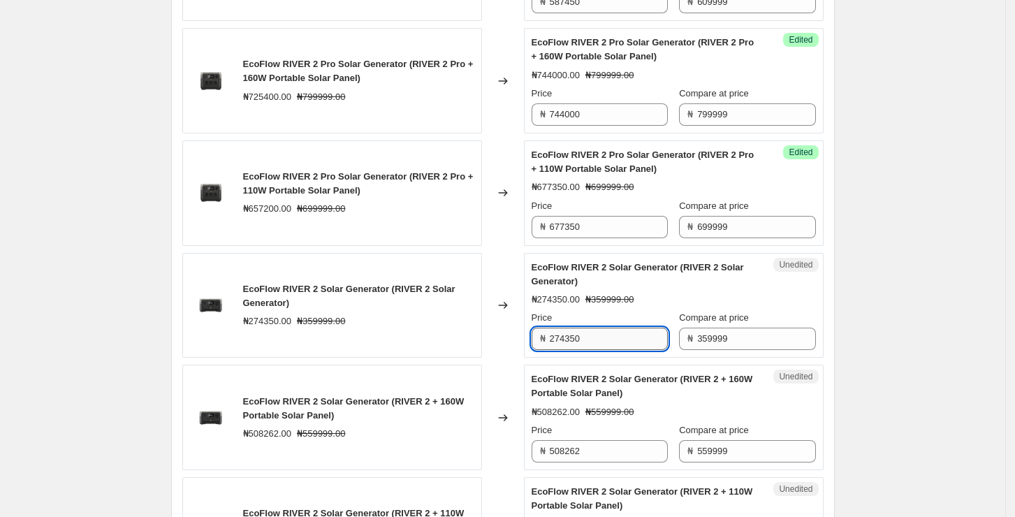
click at [615, 350] on input "274350" at bounding box center [609, 339] width 118 height 22
paste input "94206"
type input "294206"
click at [659, 346] on div "EcoFlow RIVER 2 Solar Generator (RIVER 2 Solar Generator) ₦274350.00 ₦359999.00…" at bounding box center [674, 306] width 284 height 90
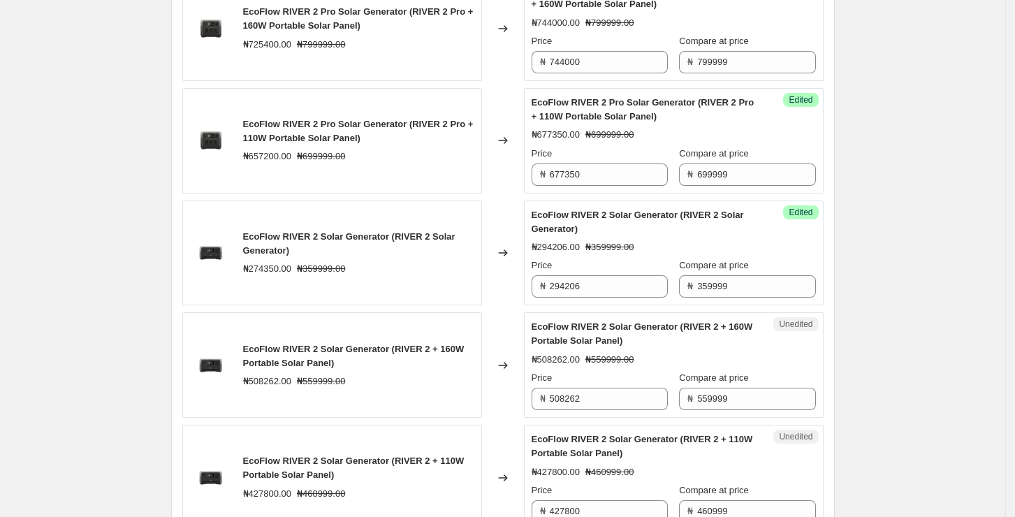
scroll to position [2235, 0]
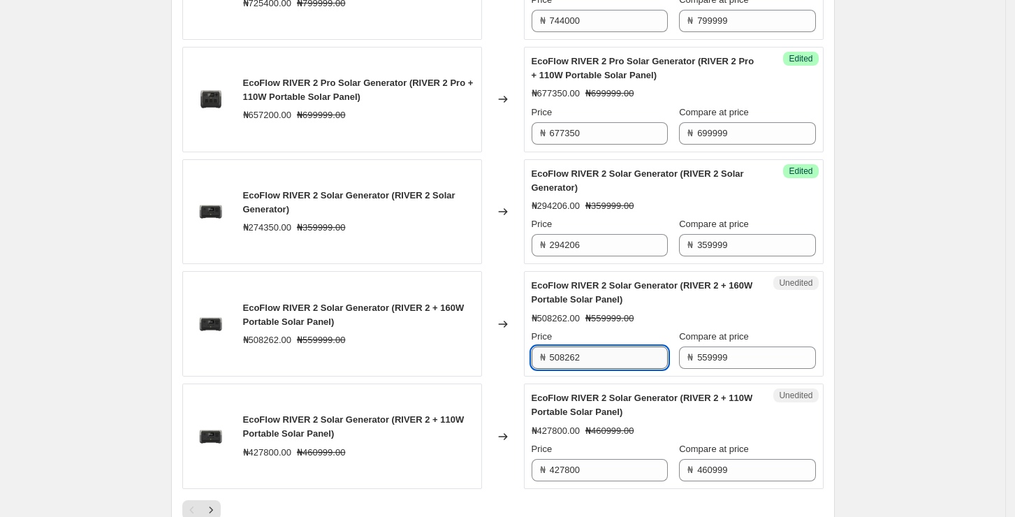
click at [620, 369] on input "508262" at bounding box center [609, 357] width 118 height 22
paste input "29354"
type input "529354"
click at [650, 325] on div "₦508262.00 ₦559999.00" at bounding box center [674, 319] width 284 height 14
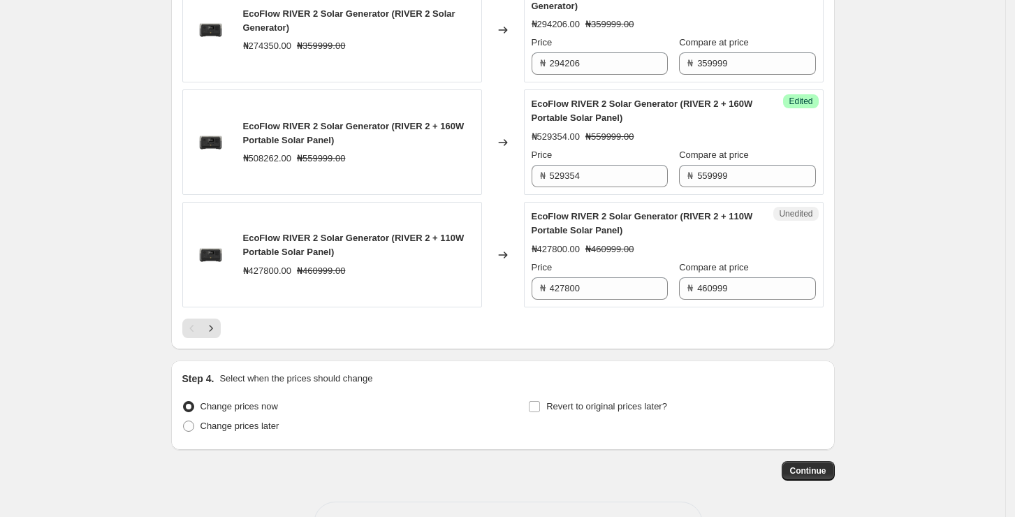
scroll to position [2503, 0]
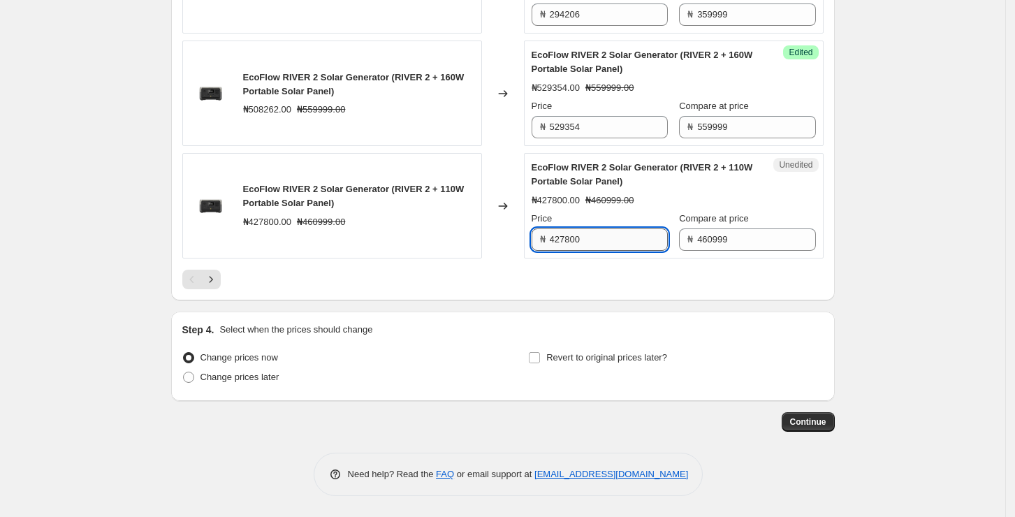
click at [626, 232] on input "427800" at bounding box center [609, 239] width 118 height 22
paste input "526"
type input "452600"
click at [218, 277] on icon "Next" at bounding box center [211, 279] width 14 height 14
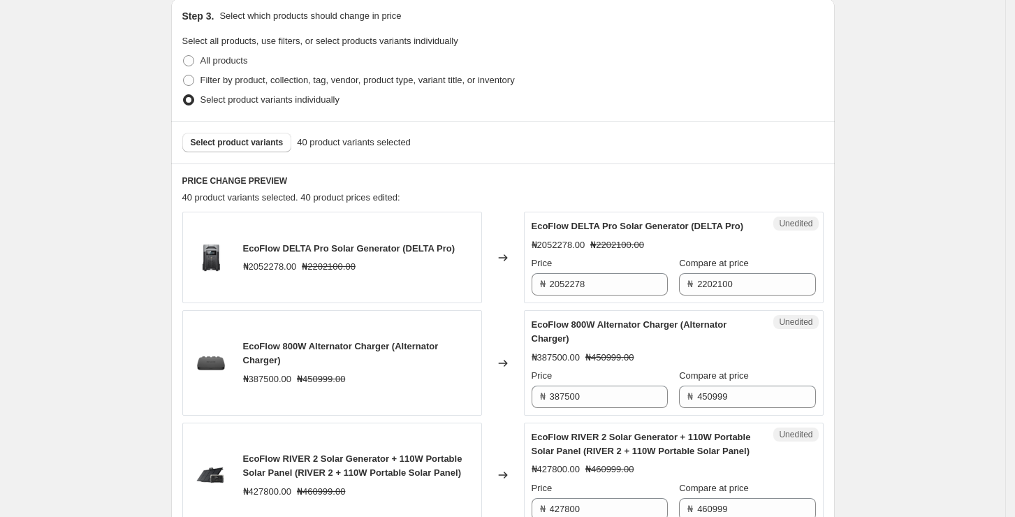
scroll to position [226, 0]
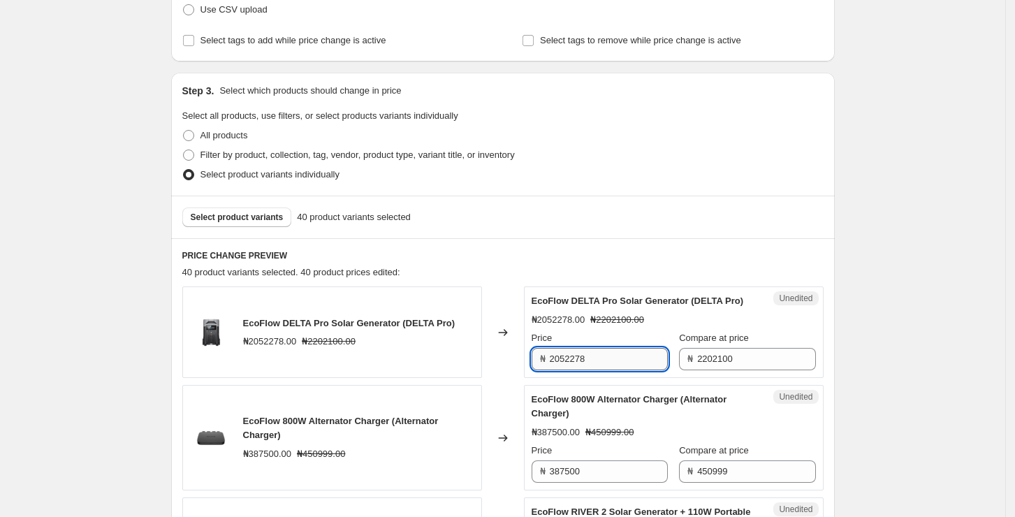
click at [631, 357] on input "2052278" at bounding box center [609, 359] width 118 height 22
paste input "16028"
type input "2160288"
click at [519, 403] on div "Changed to" at bounding box center [503, 437] width 42 height 105
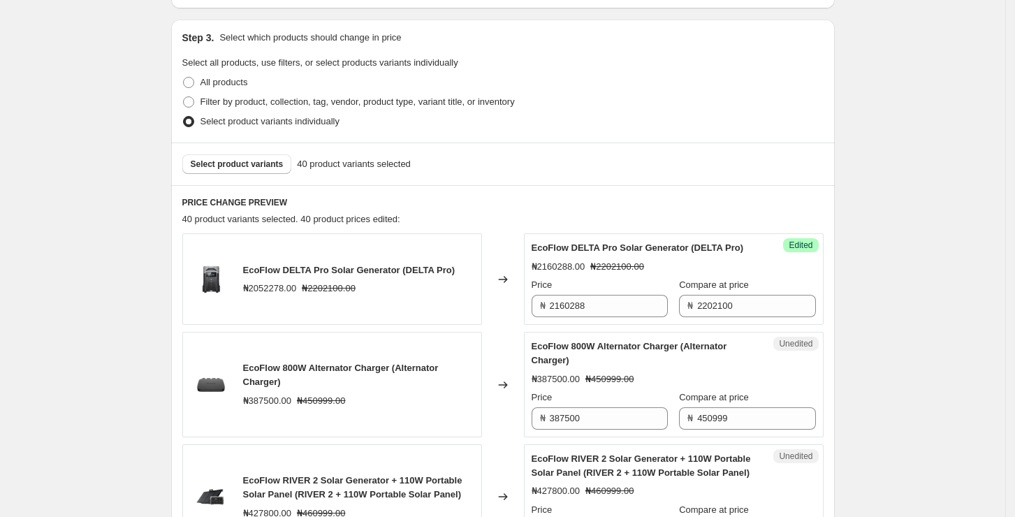
scroll to position [319, 0]
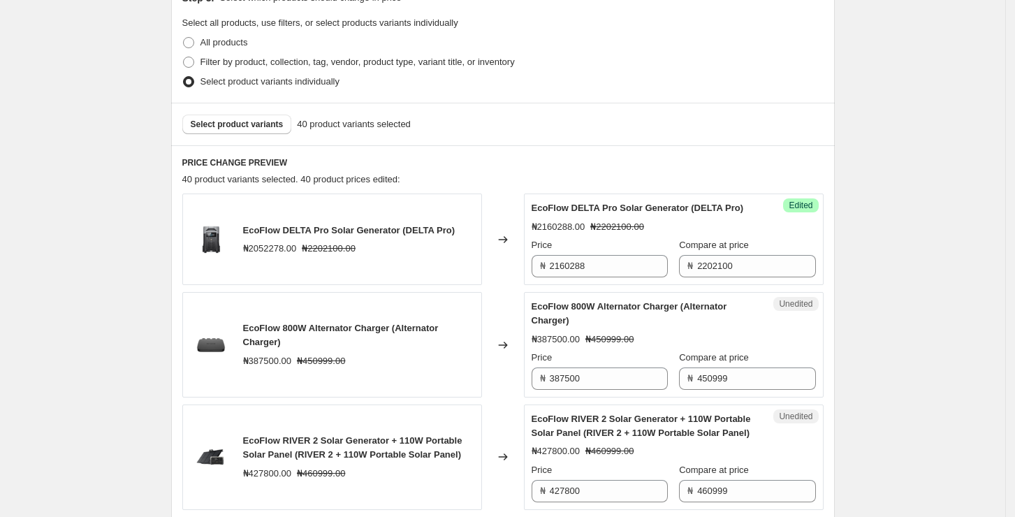
click at [428, 354] on div "₦387500.00 ₦450999.00" at bounding box center [358, 361] width 231 height 14
click at [609, 374] on input "387500" at bounding box center [609, 378] width 118 height 22
paste input "4030"
type input "403000"
click at [520, 416] on div "Changed to" at bounding box center [503, 456] width 42 height 105
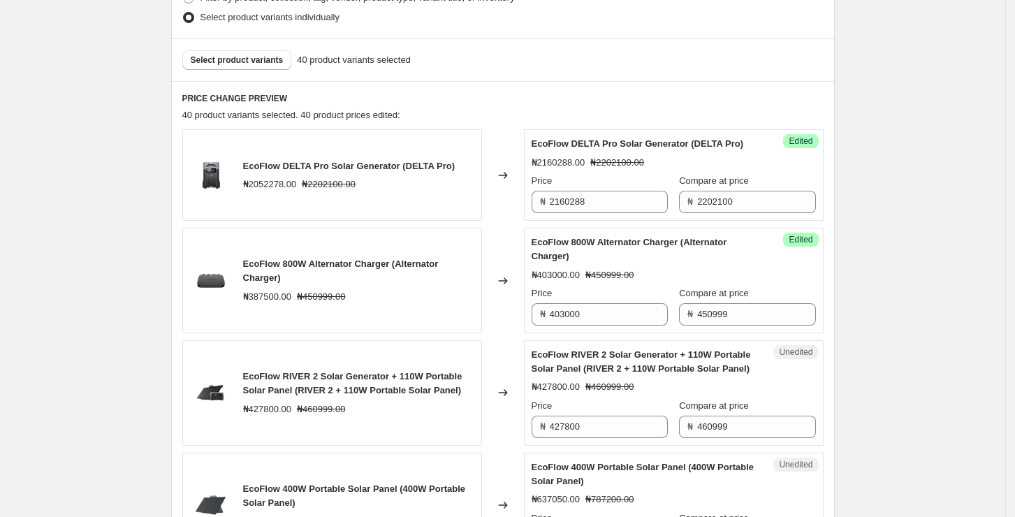
scroll to position [413, 0]
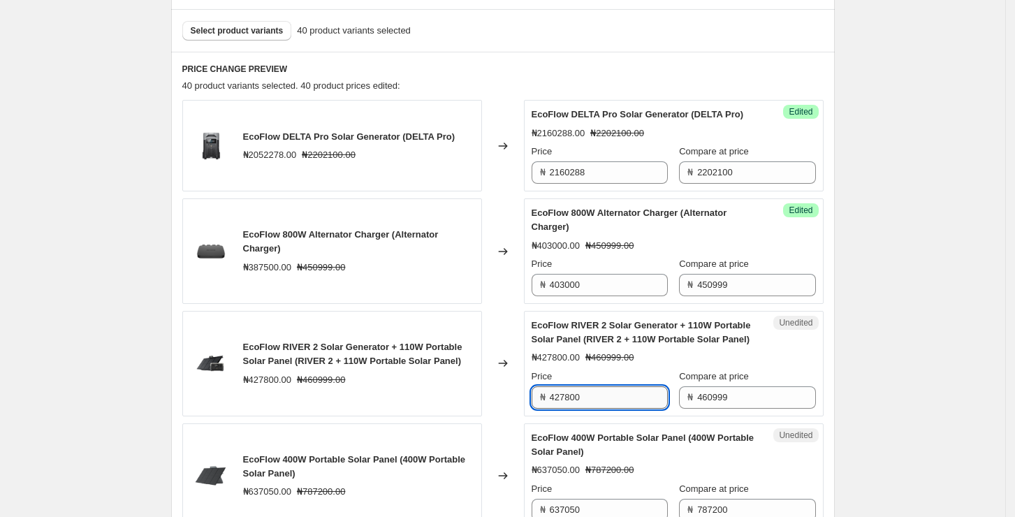
click at [630, 397] on input "427800" at bounding box center [609, 397] width 118 height 22
paste input "526"
type input "452600"
click at [666, 351] on div "₦427800.00 ₦460999.00" at bounding box center [674, 358] width 284 height 14
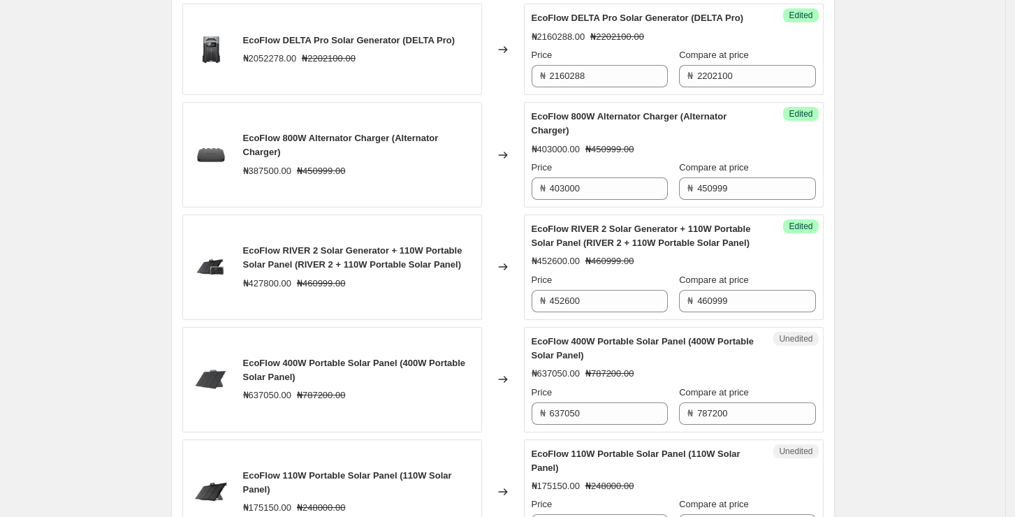
scroll to position [599, 0]
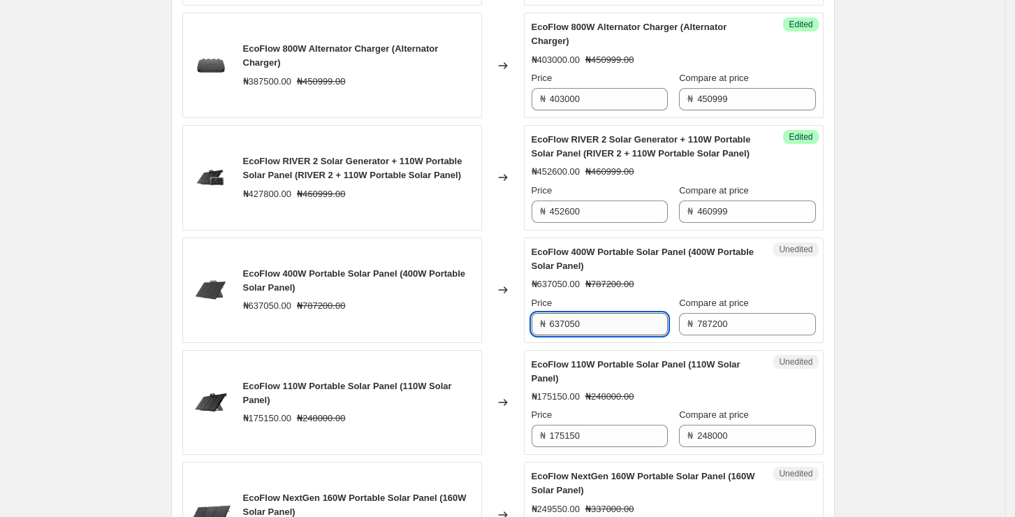
click at [629, 321] on input "637050" at bounding box center [609, 324] width 118 height 22
click at [627, 316] on input "637050" at bounding box center [609, 324] width 118 height 22
paste input "71300"
type input "713000"
click at [620, 350] on div "Unedited EcoFlow 110W Portable Solar Panel (110W Solar Panel) ₦175150.00 ₦24800…" at bounding box center [674, 402] width 300 height 105
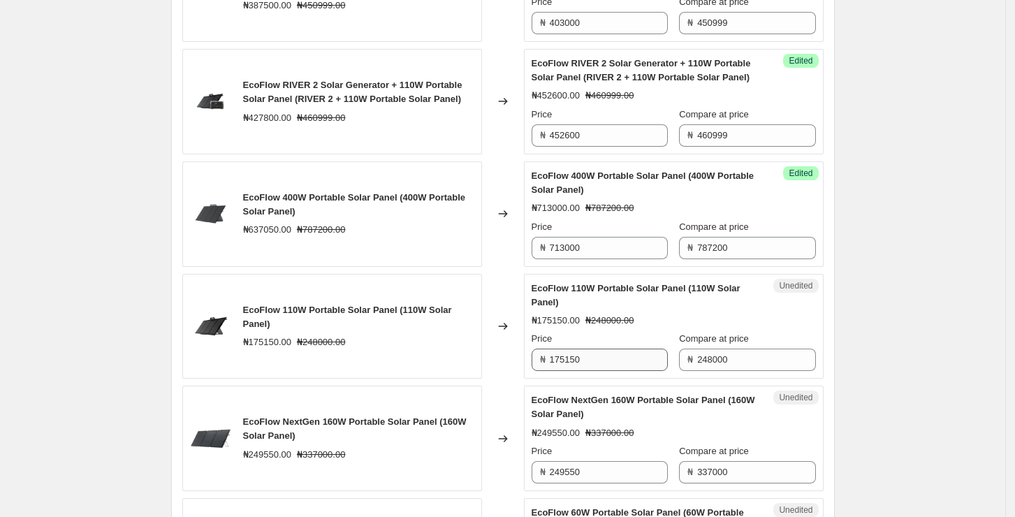
scroll to position [692, 0]
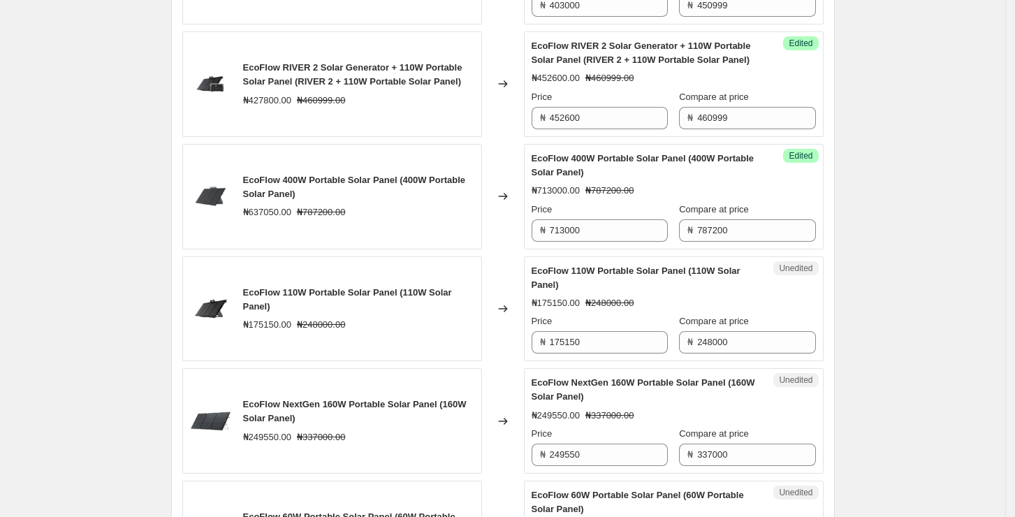
click at [615, 328] on div "Price ₦ 175150" at bounding box center [600, 333] width 136 height 39
click at [620, 342] on input "175150" at bounding box center [609, 342] width 118 height 22
paste input "9530"
type input "195300"
click at [631, 376] on div "EcoFlow NextGen 160W Portable Solar Panel (160W Solar Panel)" at bounding box center [646, 390] width 228 height 28
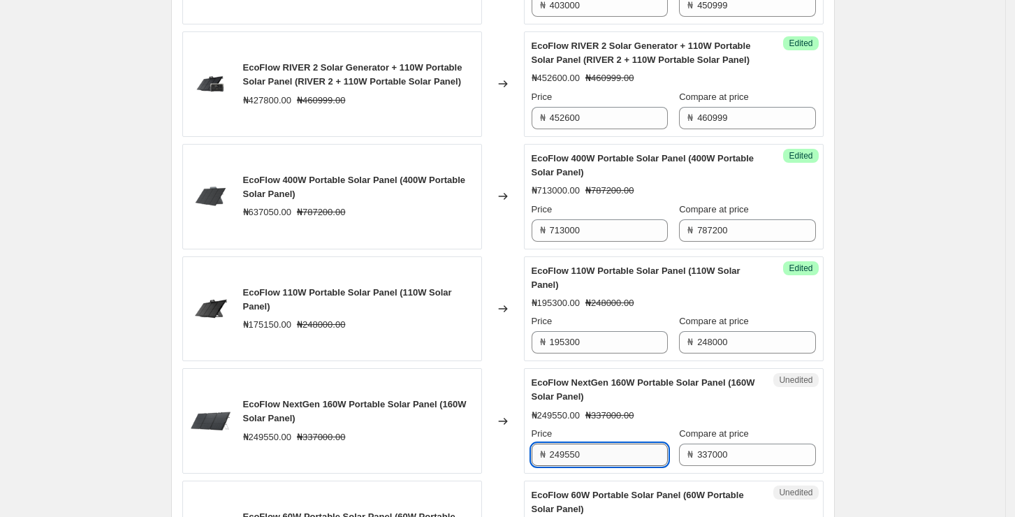
click at [623, 459] on input "249550" at bounding box center [609, 455] width 118 height 22
paste input "7590"
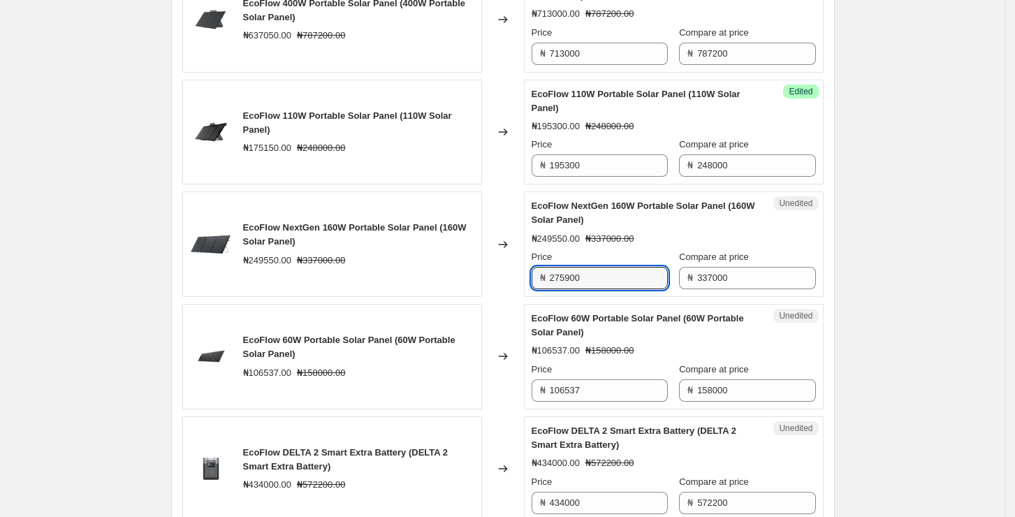
scroll to position [878, 0]
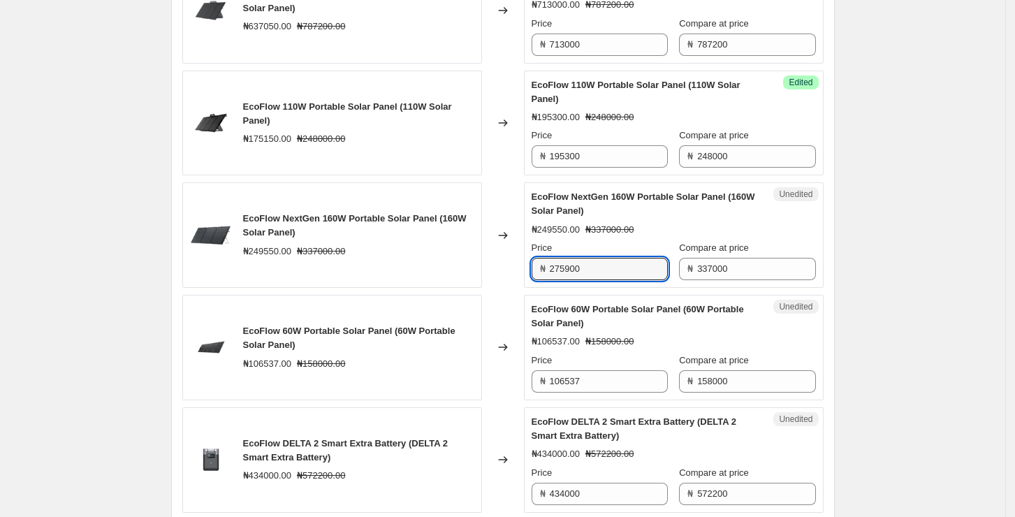
type input "275900"
click at [492, 270] on div "Changed to" at bounding box center [503, 234] width 42 height 105
drag, startPoint x: 613, startPoint y: 395, endPoint x: 617, endPoint y: 386, distance: 9.1
click at [613, 395] on div "Unedited EcoFlow 60W Portable Solar Panel (60W Portable Solar Panel) ₦106537.00…" at bounding box center [674, 347] width 300 height 105
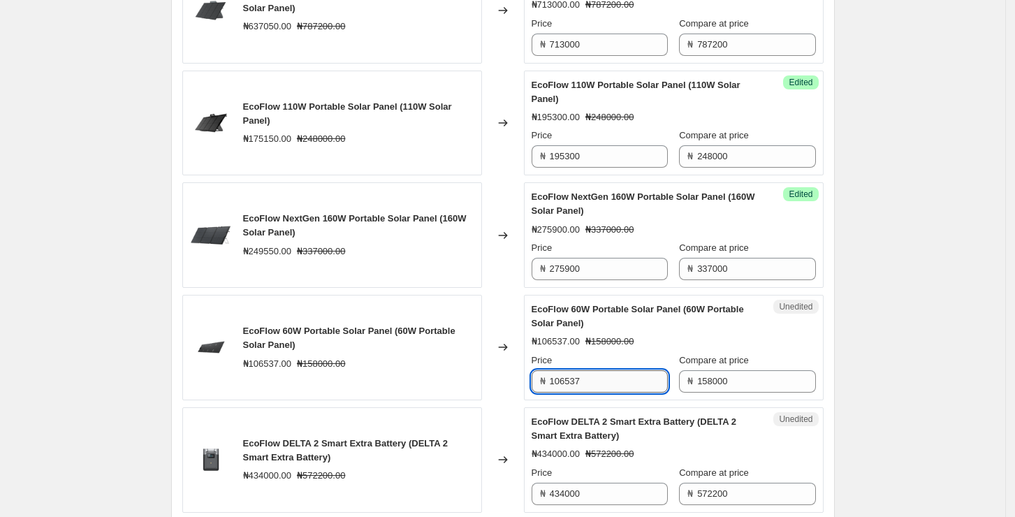
click at [616, 379] on input "106537" at bounding box center [609, 381] width 118 height 22
paste input "15759"
type input "115759"
click at [603, 335] on strike "₦158000.00" at bounding box center [609, 342] width 48 height 14
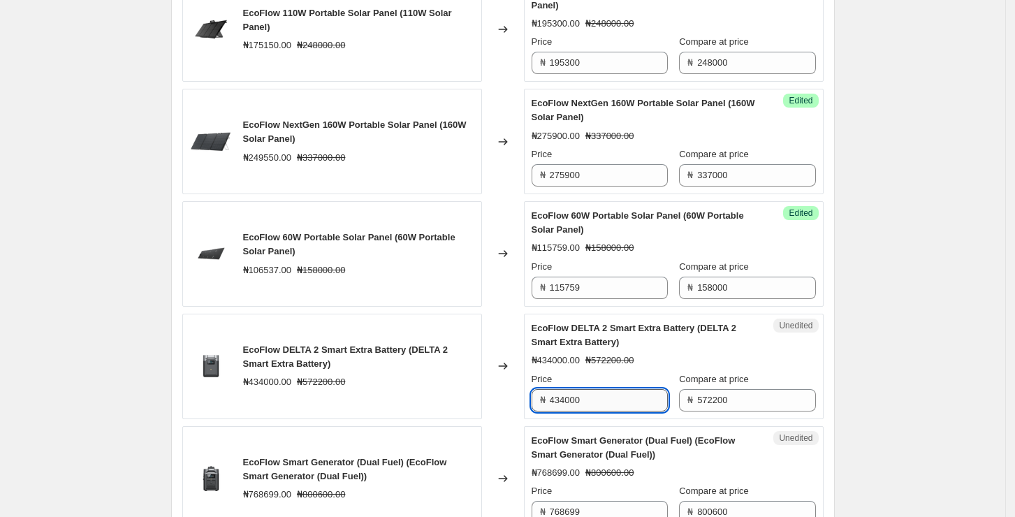
click at [615, 407] on input "434000" at bounding box center [609, 400] width 118 height 22
click at [641, 406] on input "434000" at bounding box center [609, 400] width 118 height 22
paste input "65"
type input "465000"
click at [458, 402] on div "EcoFlow DELTA 2 Smart Extra Battery (DELTA 2 Smart Extra Battery) ₦434000.00 ₦5…" at bounding box center [332, 366] width 300 height 105
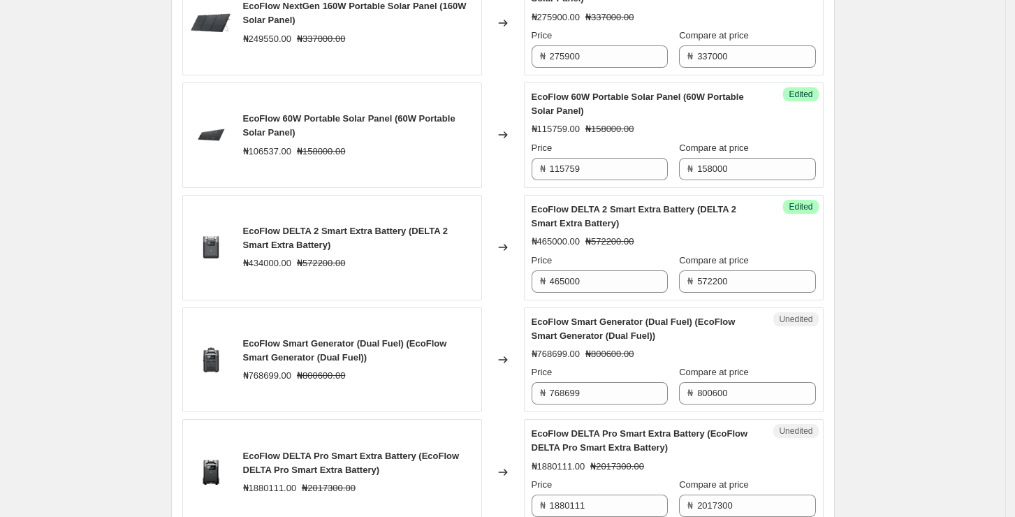
scroll to position [1157, 0]
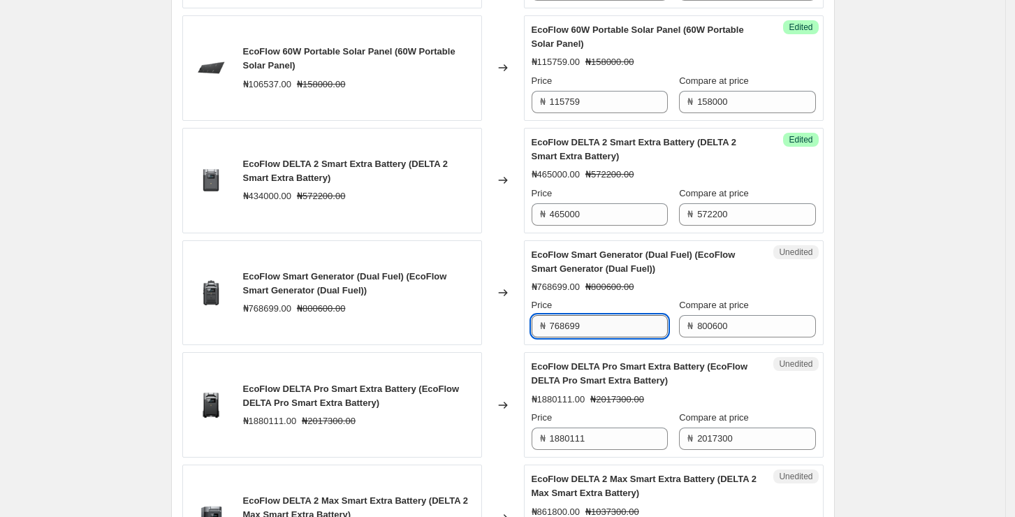
click at [614, 325] on input "768699" at bounding box center [609, 326] width 118 height 22
paste input "800600"
type input "800600"
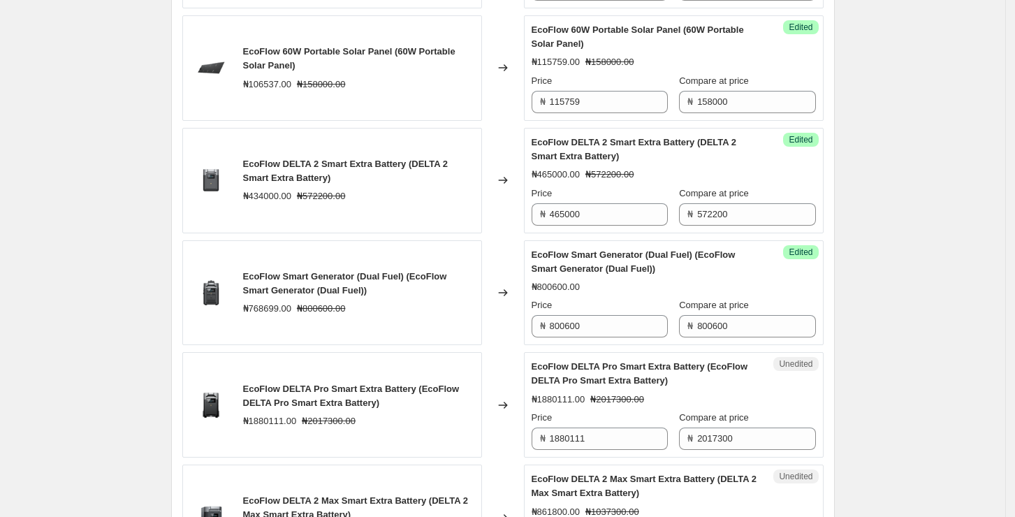
click at [644, 353] on div "Unedited EcoFlow DELTA Pro Smart Extra Battery (EcoFlow DELTA Pro Smart Extra B…" at bounding box center [674, 404] width 300 height 105
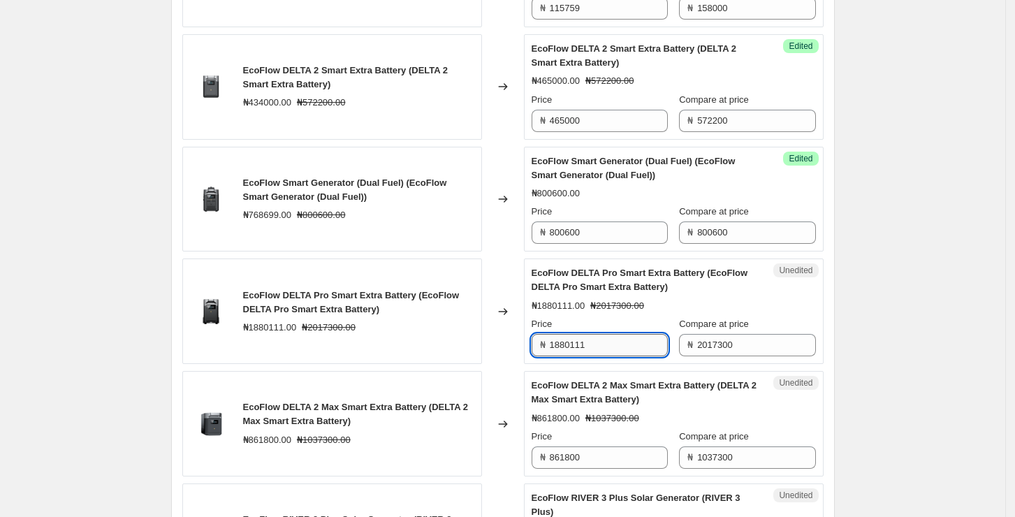
click at [623, 347] on input "1880111" at bounding box center [609, 345] width 118 height 22
paste input "978997"
type input "1978997"
click at [626, 368] on div "EcoFlow DELTA Pro Solar Generator (DELTA Pro) ₦2052278.00 ₦2202100.00 Changed t…" at bounding box center [502, 367] width 641 height 2211
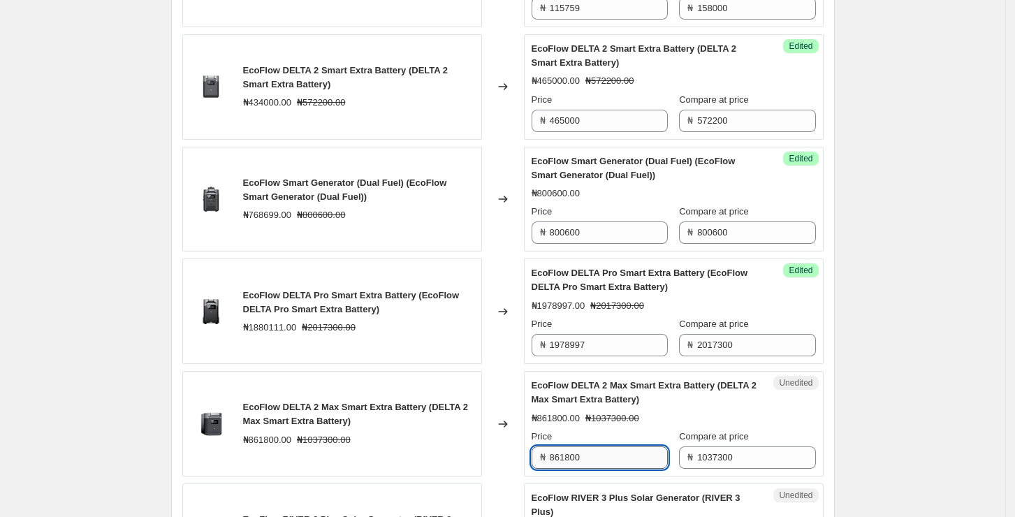
click at [606, 454] on input "861800" at bounding box center [609, 457] width 118 height 22
paste input "9610"
type input "961000"
click at [681, 418] on div "₦961000.00 ₦1037300.00" at bounding box center [674, 418] width 284 height 14
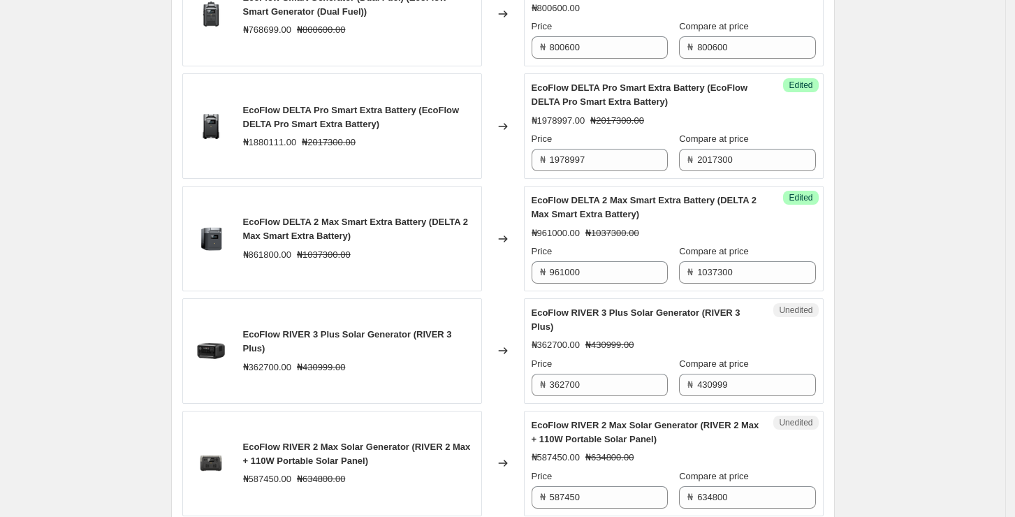
scroll to position [1437, 0]
click at [603, 386] on input "362700" at bounding box center [609, 384] width 118 height 22
paste input "381300"
paste input "text"
type input "381300"
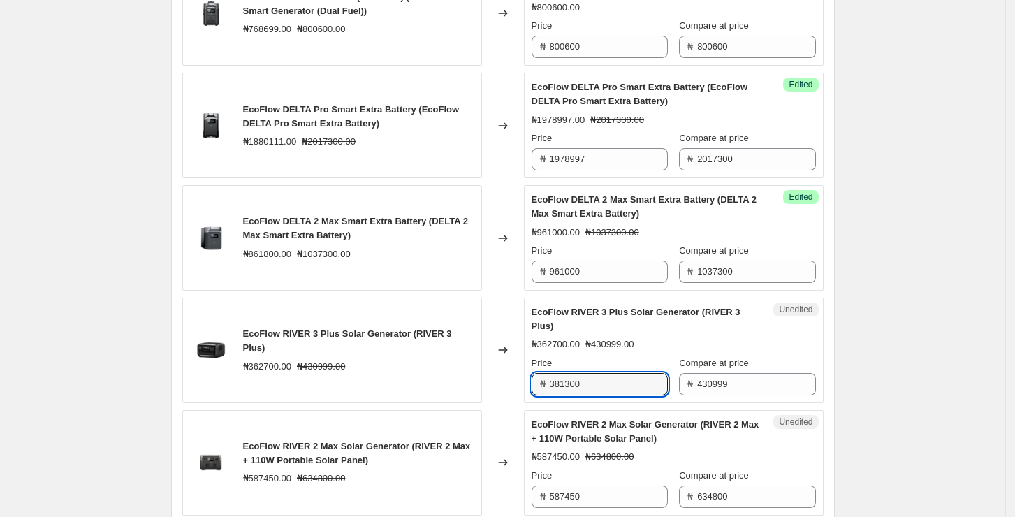
click at [790, 339] on div "₦362700.00 ₦430999.00" at bounding box center [674, 344] width 284 height 14
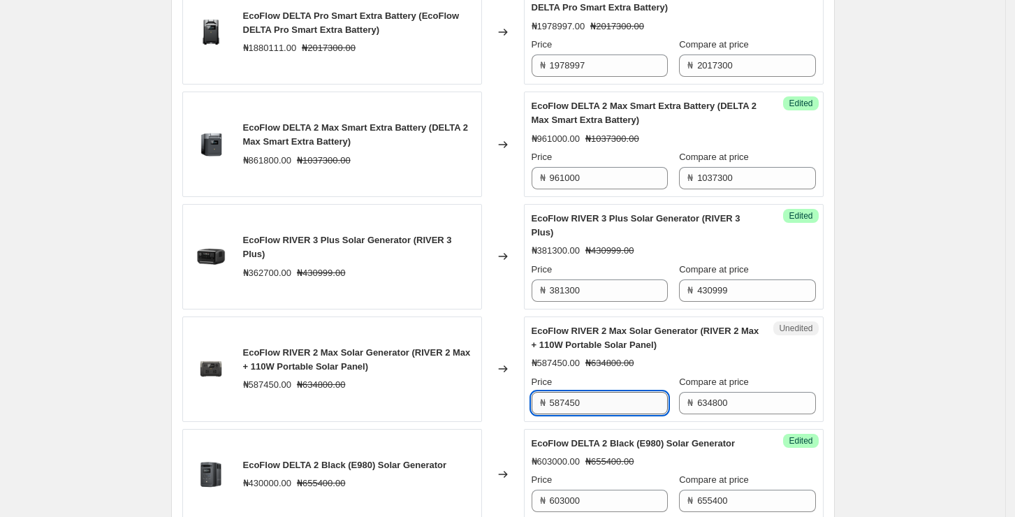
click at [650, 408] on input "587450" at bounding box center [609, 403] width 118 height 22
paste input "622747"
type input "622747"
click at [657, 375] on div "Price" at bounding box center [600, 382] width 136 height 14
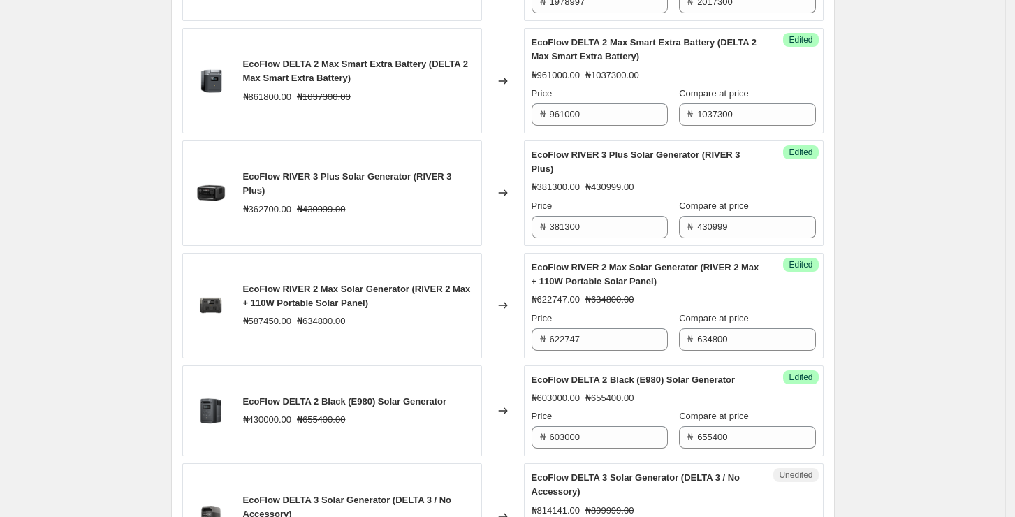
scroll to position [1623, 0]
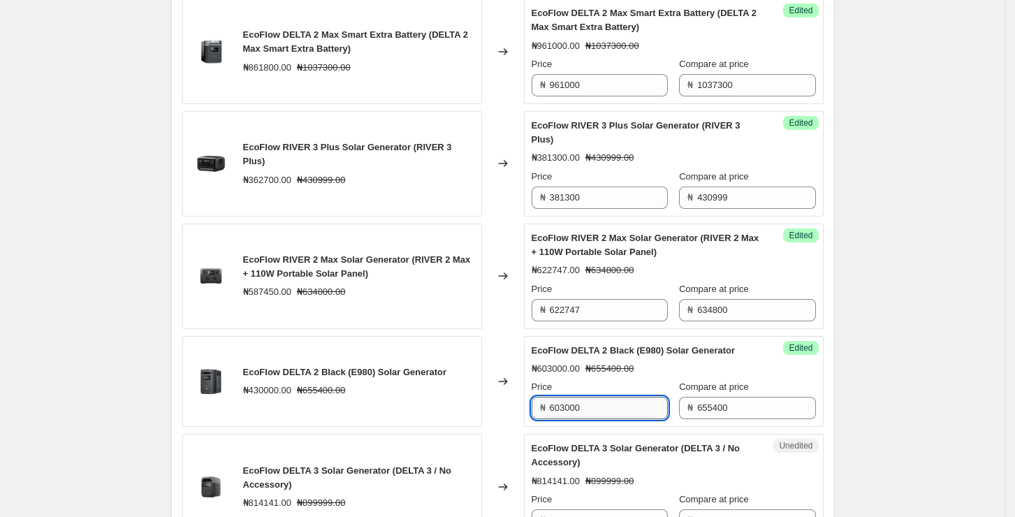
click at [627, 397] on input "603000" at bounding box center [609, 408] width 118 height 22
drag, startPoint x: 583, startPoint y: 411, endPoint x: 511, endPoint y: 416, distance: 72.1
click at [507, 418] on div "EcoFlow DELTA 2 Black (E980) Solar Generator ₦430000.00 ₦655400.00 Changed to S…" at bounding box center [502, 382] width 641 height 92
type input "430000"
click at [606, 357] on div "EcoFlow DELTA 2 Black (E980) Solar Generator ₦603000.00 ₦655400.00 Price ₦ 4300…" at bounding box center [674, 382] width 284 height 76
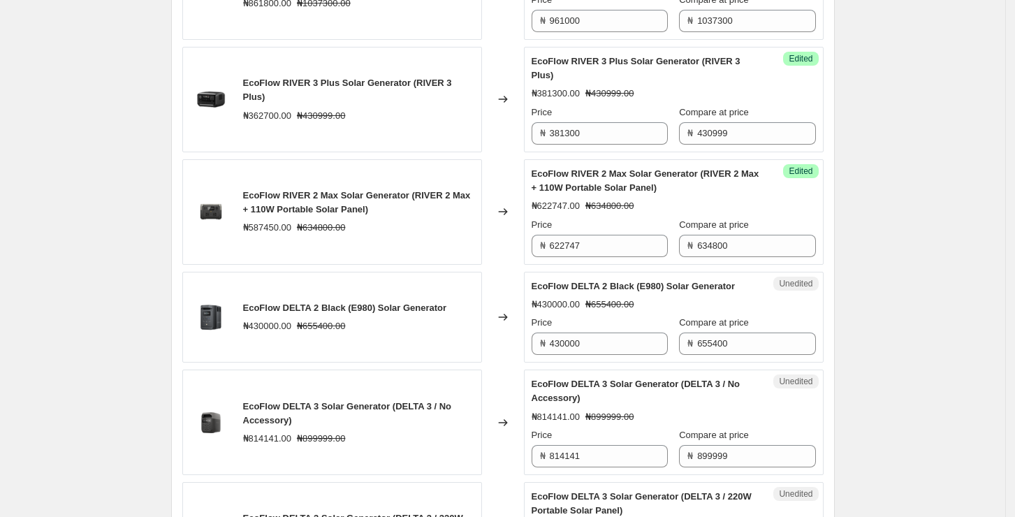
scroll to position [1716, 0]
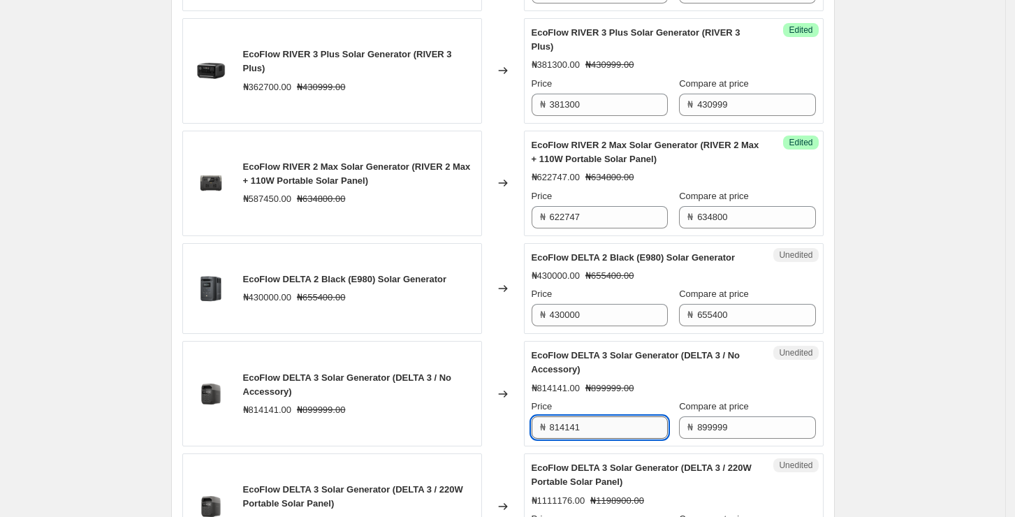
click at [640, 424] on input "814141" at bounding box center [609, 427] width 118 height 22
paste input "52500"
type input "852500"
click at [652, 400] on div "Price" at bounding box center [600, 407] width 136 height 14
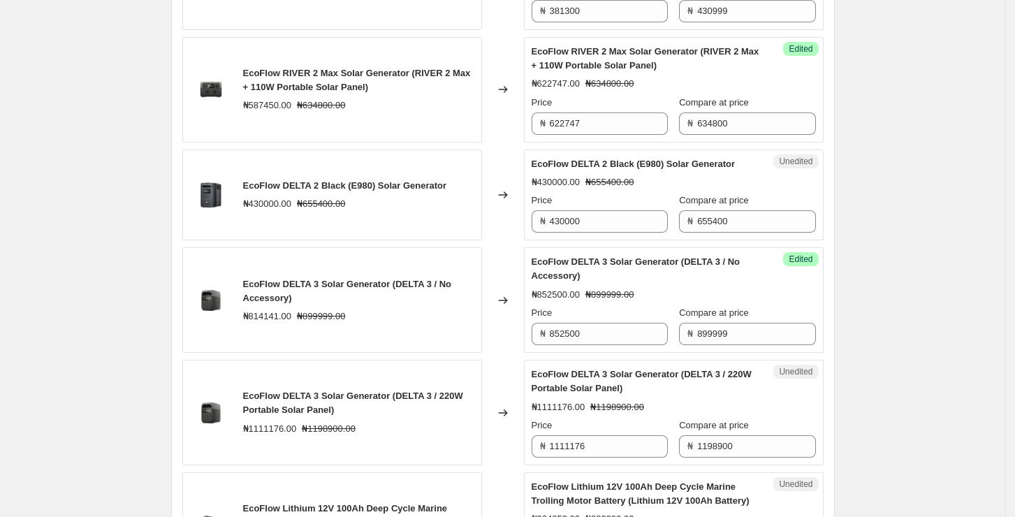
scroll to position [1903, 0]
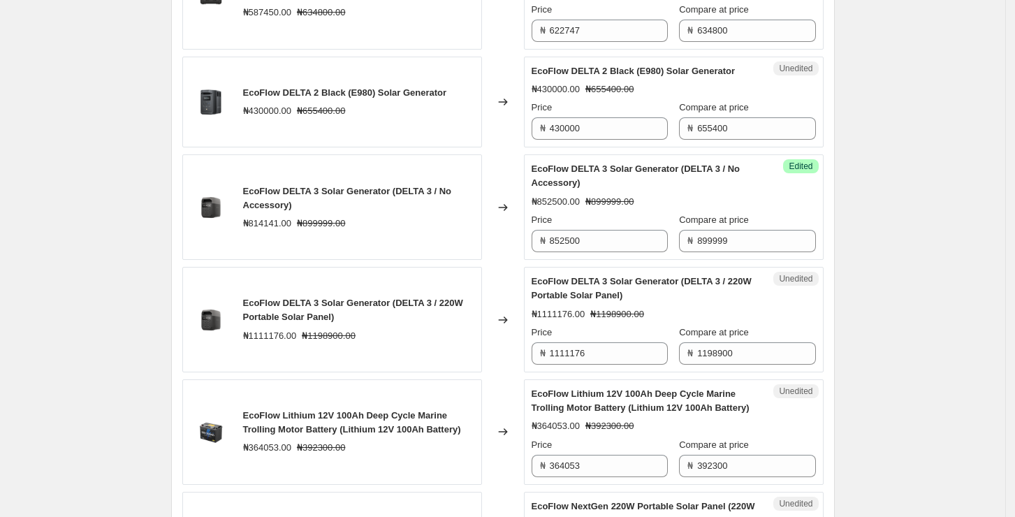
click at [358, 333] on div "₦1111176.00 ₦1198900.00" at bounding box center [358, 336] width 231 height 14
click at [631, 345] on input "1111176" at bounding box center [609, 353] width 118 height 22
paste input "75975"
type input "1175975"
click at [650, 390] on span "EcoFlow Lithium 12V 100Ah Deep Cycle Marine Trolling Motor Battery (Lithium 12V…" at bounding box center [641, 400] width 218 height 24
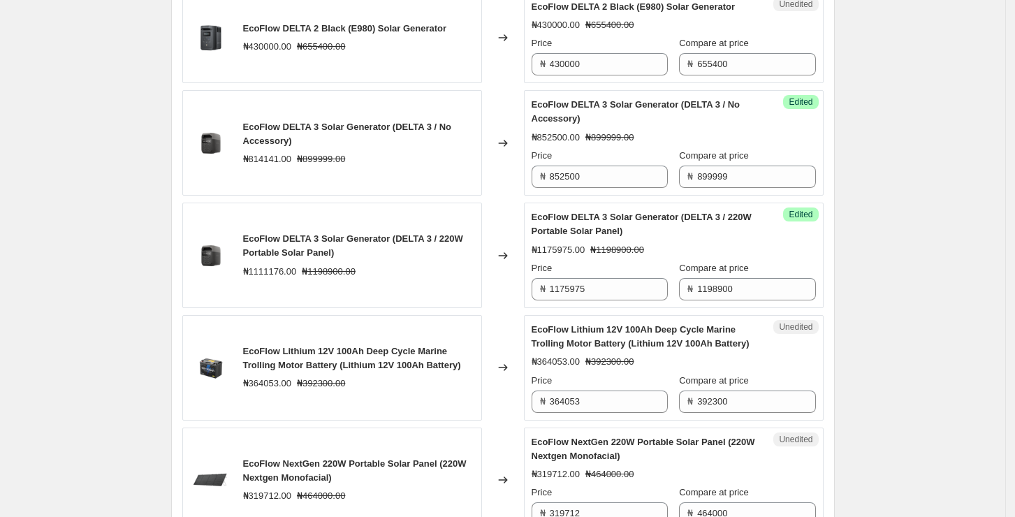
scroll to position [1996, 0]
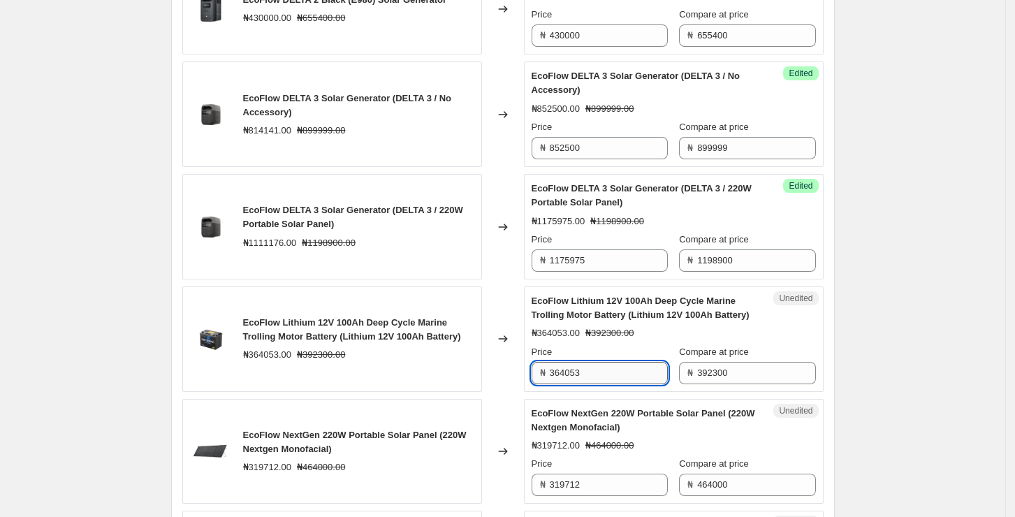
click at [618, 372] on input "364053" at bounding box center [609, 373] width 118 height 22
paste input "84851"
type input "384851"
click at [635, 399] on div "Unedited EcoFlow NextGen 220W Portable Solar Panel (220W Nextgen Monofacial) ₦3…" at bounding box center [674, 451] width 300 height 105
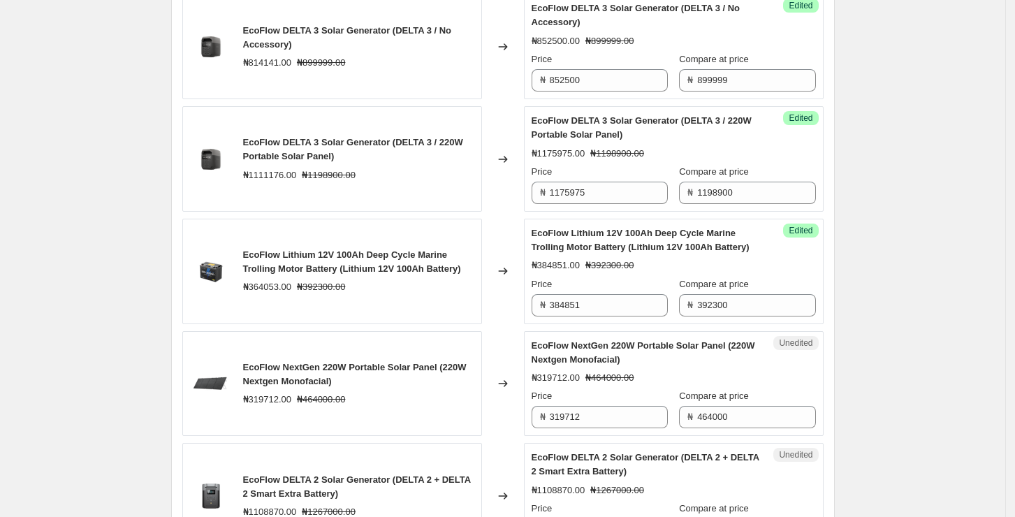
scroll to position [2089, 0]
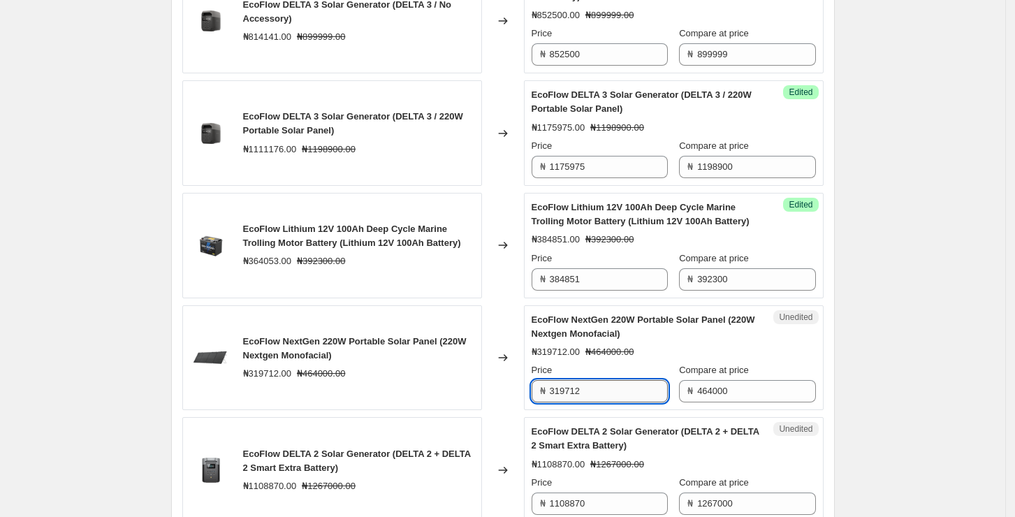
click at [606, 395] on input "319712" at bounding box center [609, 391] width 118 height 22
paste input "47475"
type input "347475"
click at [639, 364] on div "Price" at bounding box center [600, 370] width 136 height 14
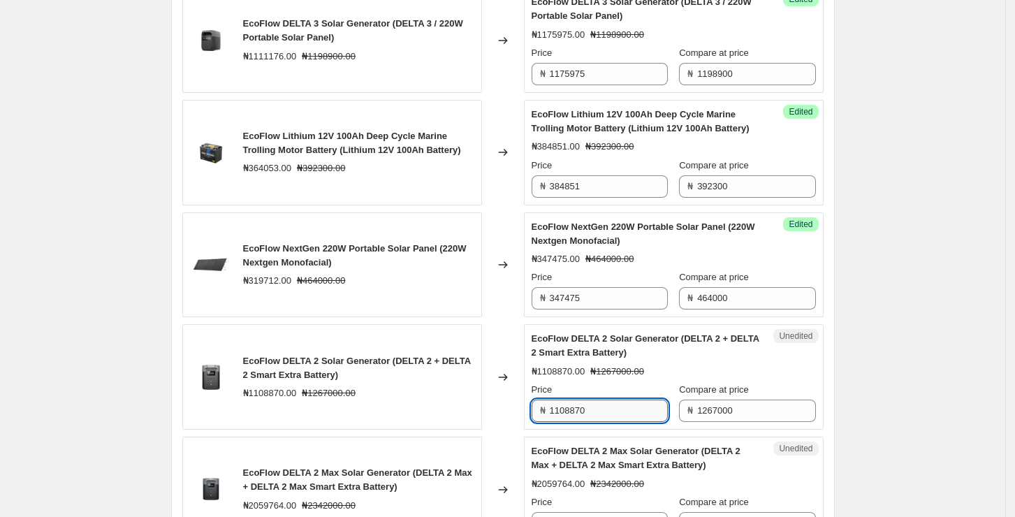
click at [614, 402] on input "1108870" at bounding box center [609, 411] width 118 height 22
paste input "88569"
type input "1188569"
click at [665, 375] on div "EcoFlow DELTA 2 Solar Generator (DELTA 2 + DELTA 2 Smart Extra Battery) ₦110887…" at bounding box center [674, 377] width 284 height 90
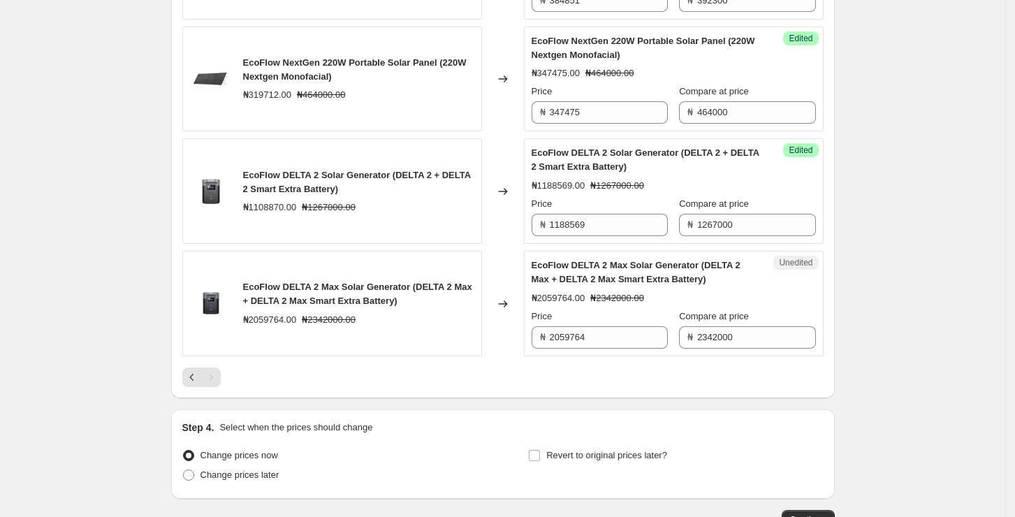
scroll to position [2369, 0]
click at [610, 330] on input "2059764" at bounding box center [609, 336] width 118 height 22
paste input "232930"
type input "2232930"
click at [620, 368] on div at bounding box center [502, 377] width 641 height 20
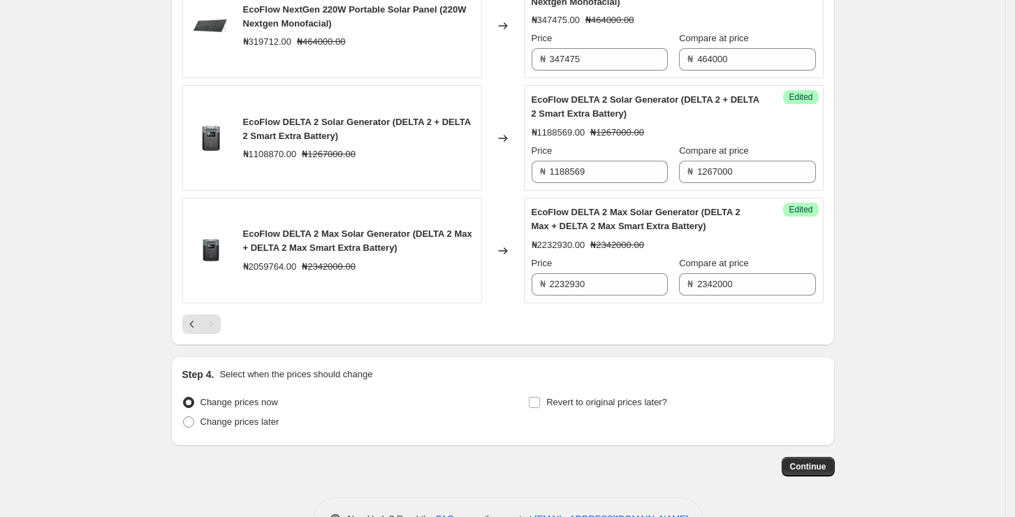
scroll to position [2461, 0]
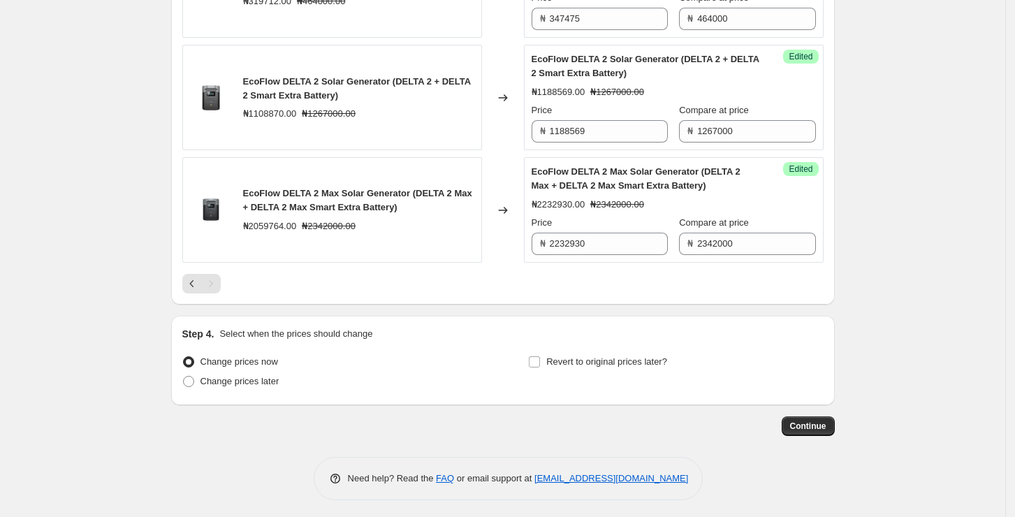
click at [217, 285] on div "Pagination" at bounding box center [211, 284] width 20 height 20
click at [246, 382] on span "Change prices later" at bounding box center [239, 381] width 79 height 10
click at [184, 376] on input "Change prices later" at bounding box center [183, 376] width 1 height 1
radio input "true"
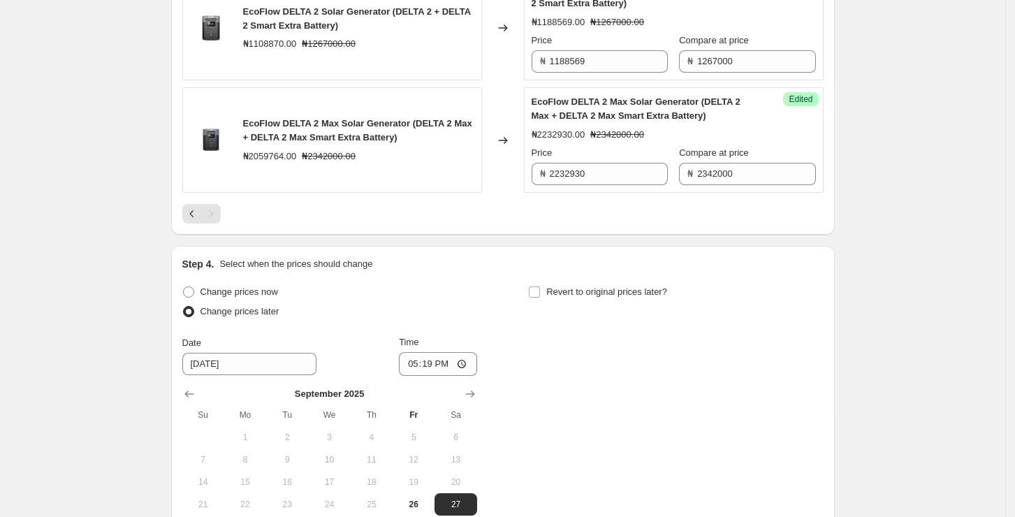
scroll to position [2554, 0]
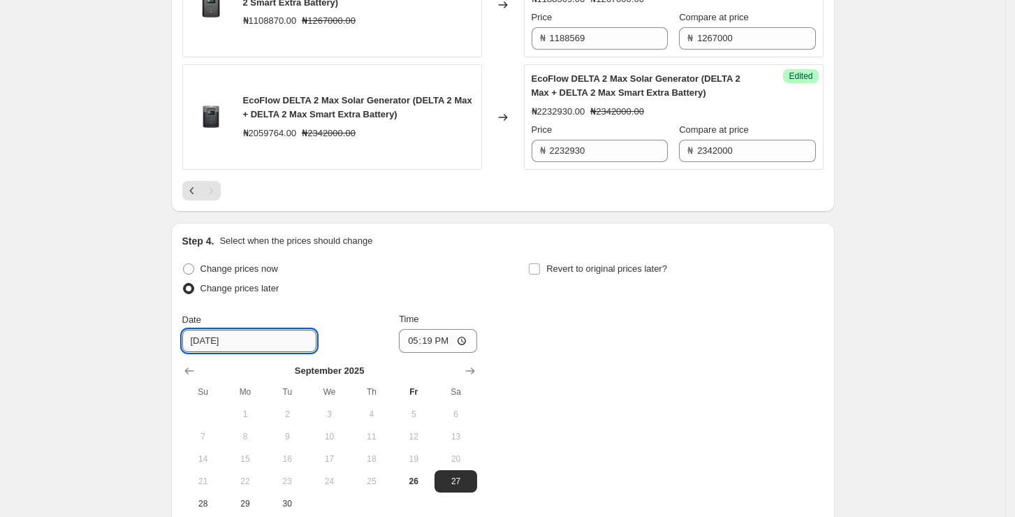
click at [251, 337] on input "[DATE]" at bounding box center [249, 341] width 134 height 22
click at [224, 338] on input "[DATE]" at bounding box center [249, 341] width 134 height 22
click at [207, 338] on input "[DATE]" at bounding box center [249, 341] width 134 height 22
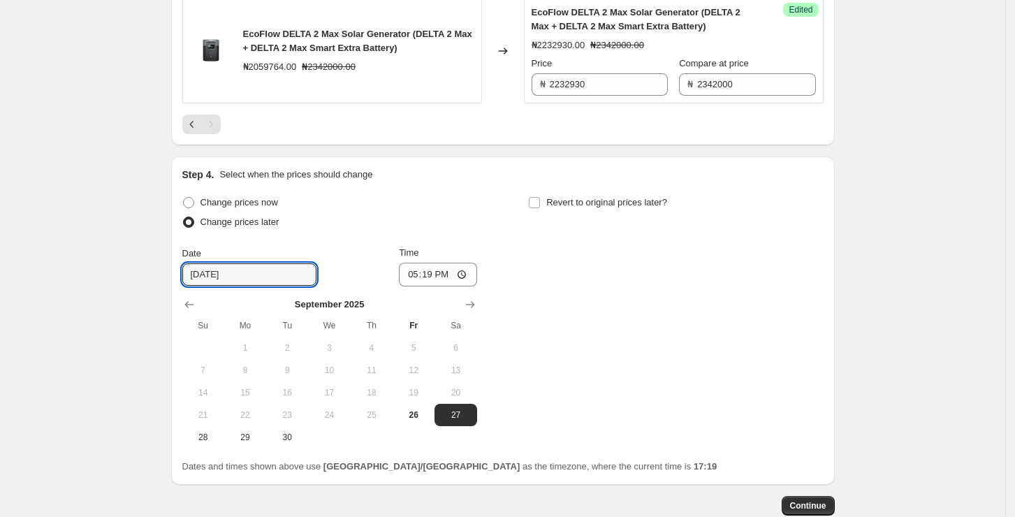
scroll to position [2648, 0]
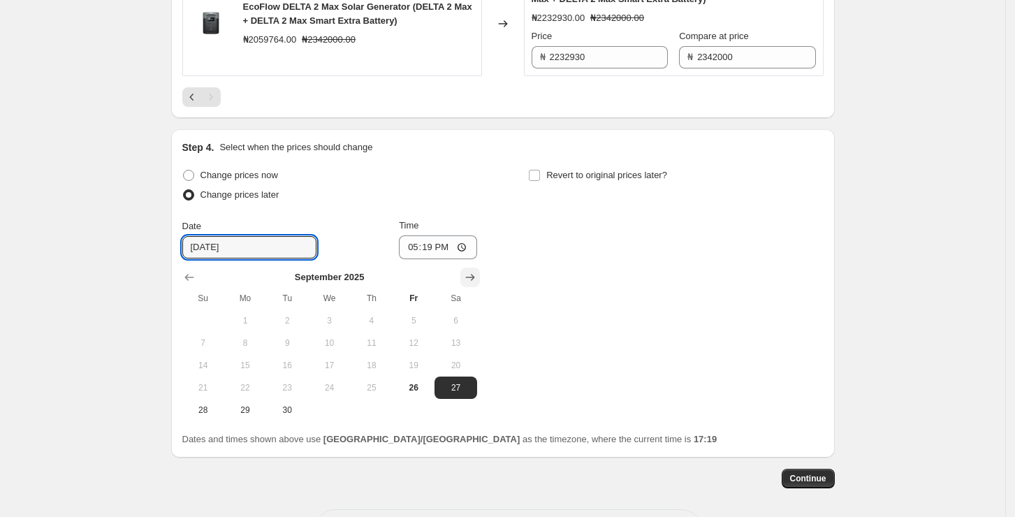
click at [469, 275] on icon "Show next month, October 2025" at bounding box center [470, 277] width 14 height 14
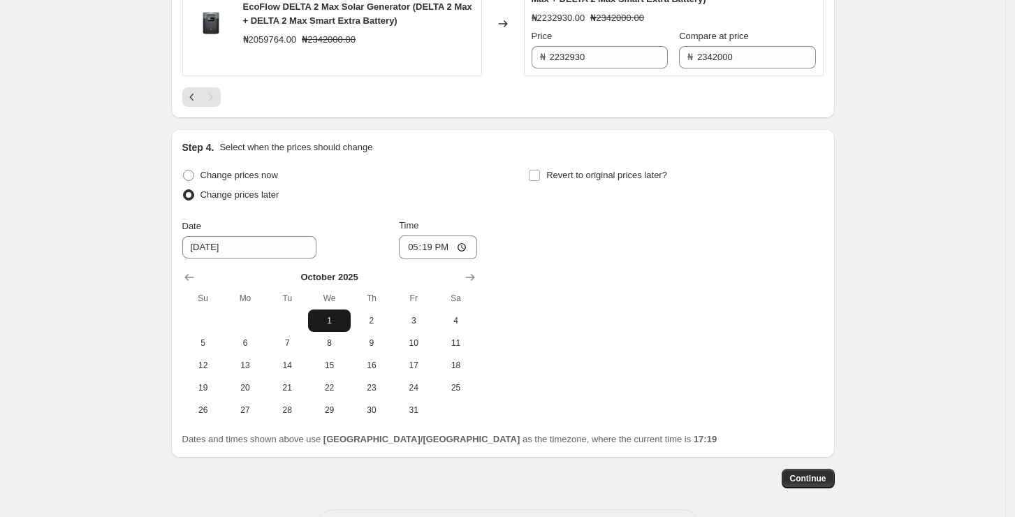
click at [334, 315] on span "1" at bounding box center [329, 320] width 31 height 11
type input "[DATE]"
click at [453, 248] on input "17:19" at bounding box center [438, 247] width 78 height 24
click at [460, 245] on input "17:19" at bounding box center [438, 247] width 78 height 24
click at [622, 323] on div "Change prices now Change prices later Date [DATE] Time 07:00 [DATE] Su Mo Tu We…" at bounding box center [502, 294] width 641 height 256
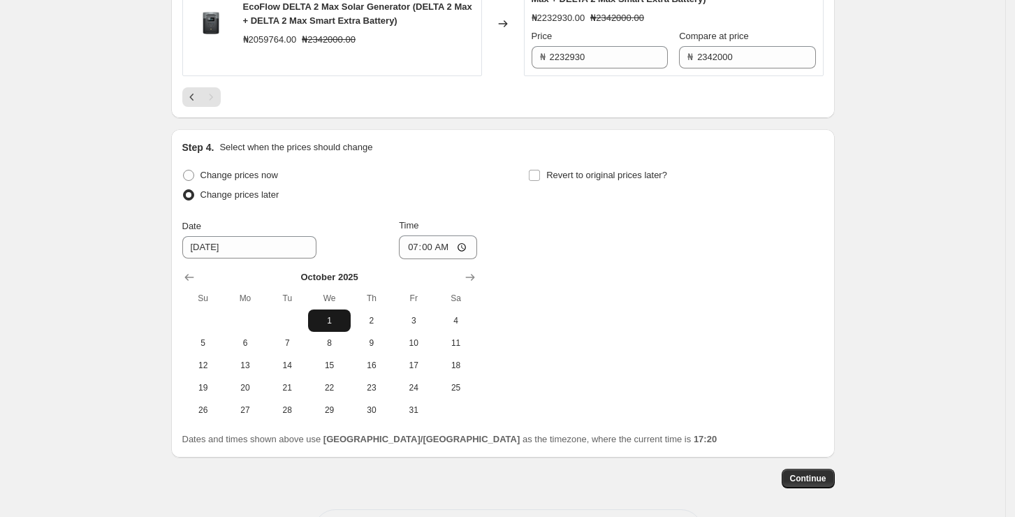
click at [341, 323] on button "1" at bounding box center [329, 320] width 42 height 22
click at [446, 246] on input "07:00" at bounding box center [438, 247] width 78 height 24
click at [464, 242] on input "07:00" at bounding box center [438, 247] width 78 height 24
type input "07:01"
click at [687, 279] on div "Change prices now Change prices later Date [DATE] Time 07:[DATE] Mo Tu We Th Fr…" at bounding box center [502, 294] width 641 height 256
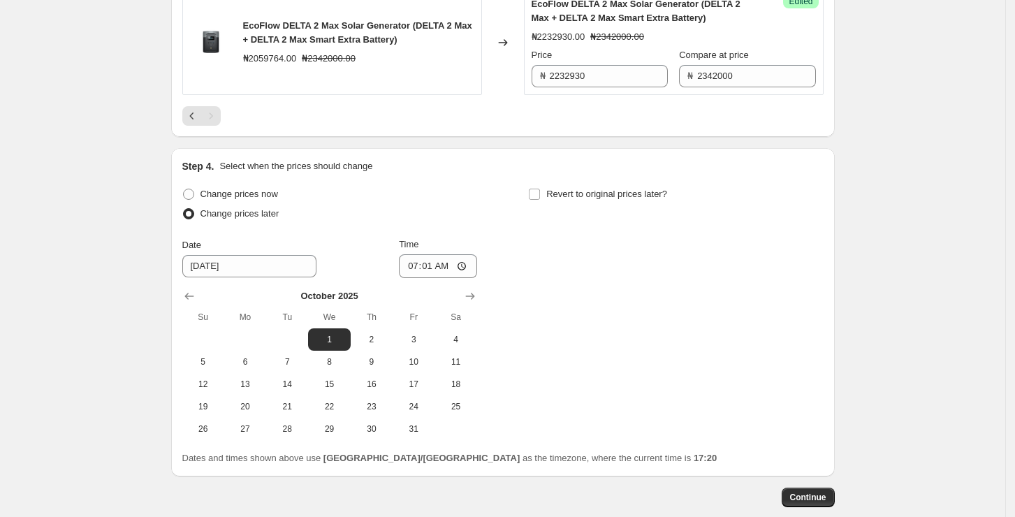
scroll to position [2700, 0]
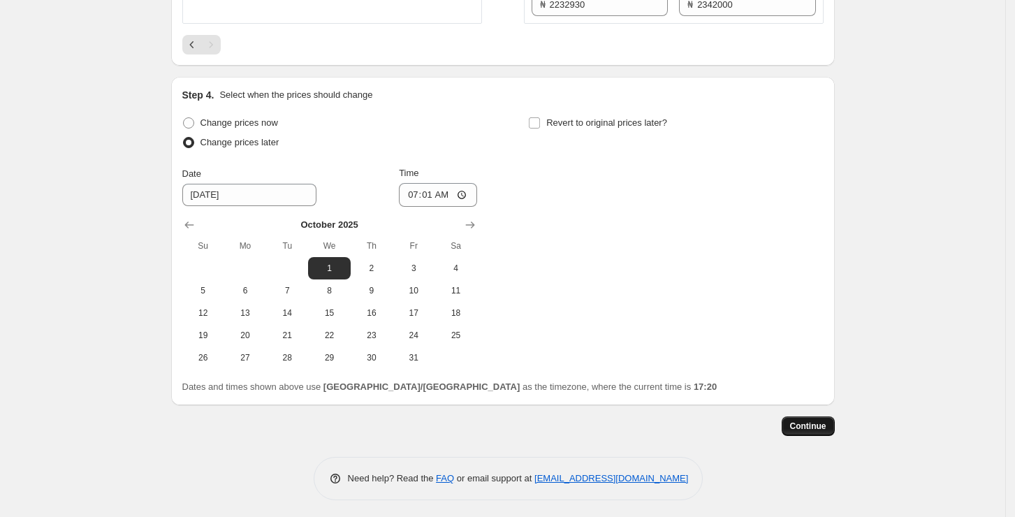
click at [815, 421] on span "Continue" at bounding box center [808, 425] width 36 height 11
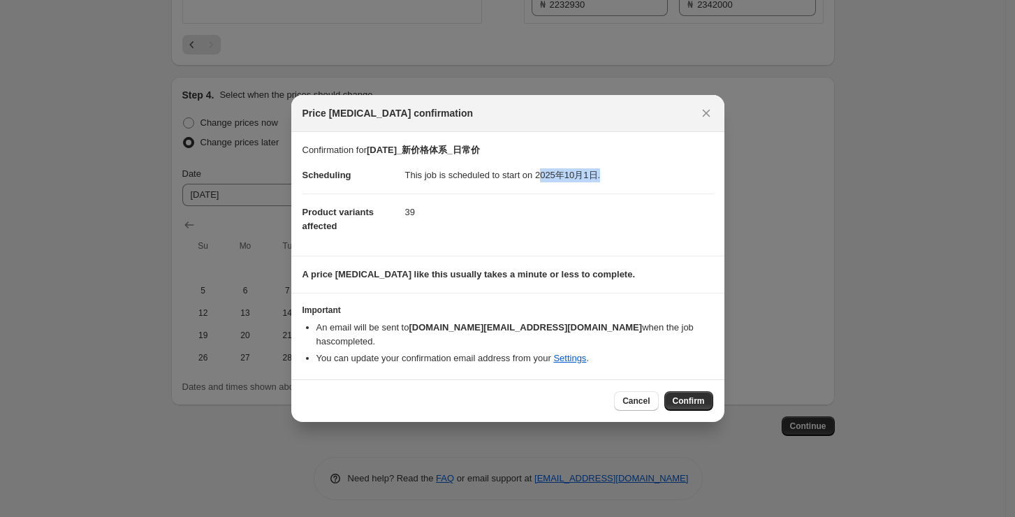
drag, startPoint x: 541, startPoint y: 182, endPoint x: 610, endPoint y: 178, distance: 69.9
click at [610, 178] on dd "This job is scheduled to start on 2025年10月1日." at bounding box center [559, 175] width 308 height 36
click at [619, 221] on dd "39" at bounding box center [559, 211] width 308 height 37
click at [698, 400] on button "Confirm" at bounding box center [688, 401] width 49 height 20
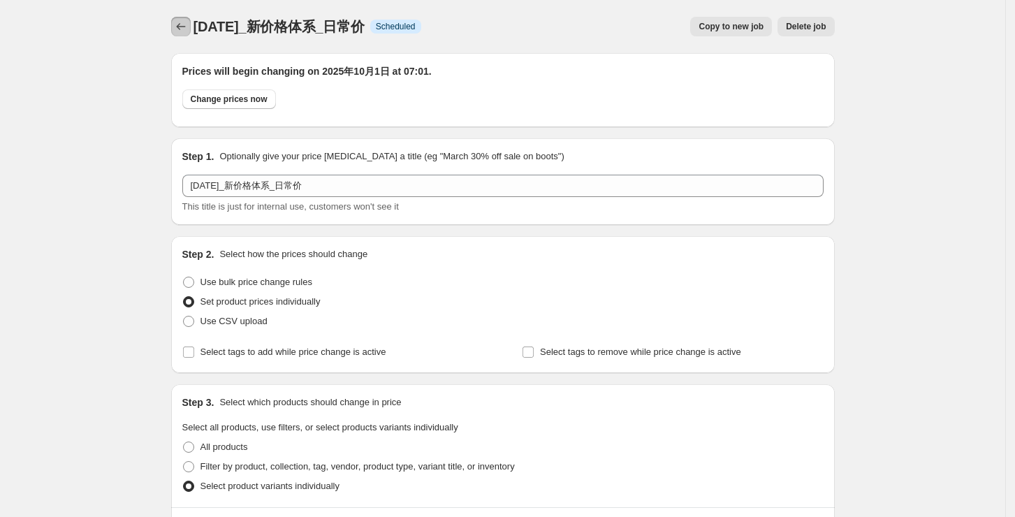
click at [187, 25] on icon "Price change jobs" at bounding box center [181, 27] width 14 height 14
